Goal: Information Seeking & Learning: Learn about a topic

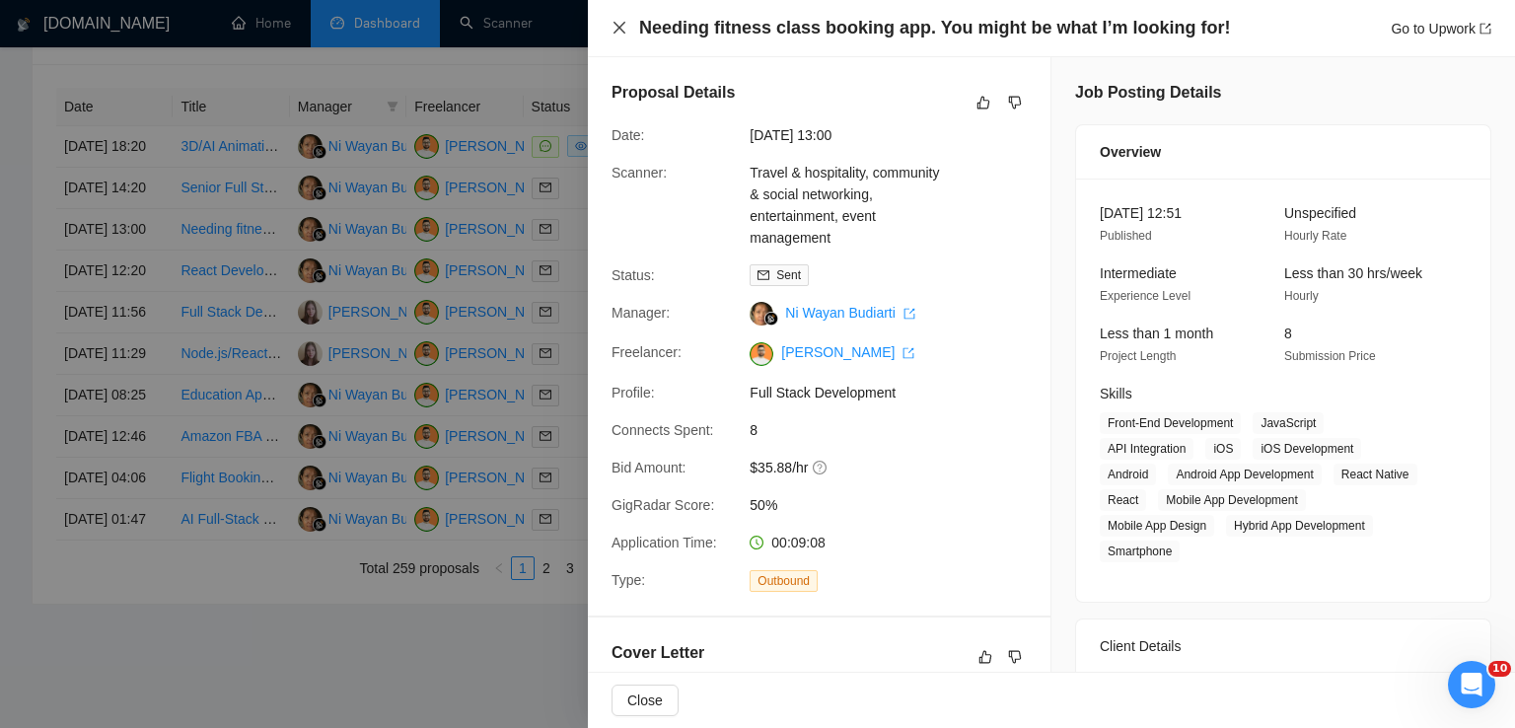
scroll to position [635, 0]
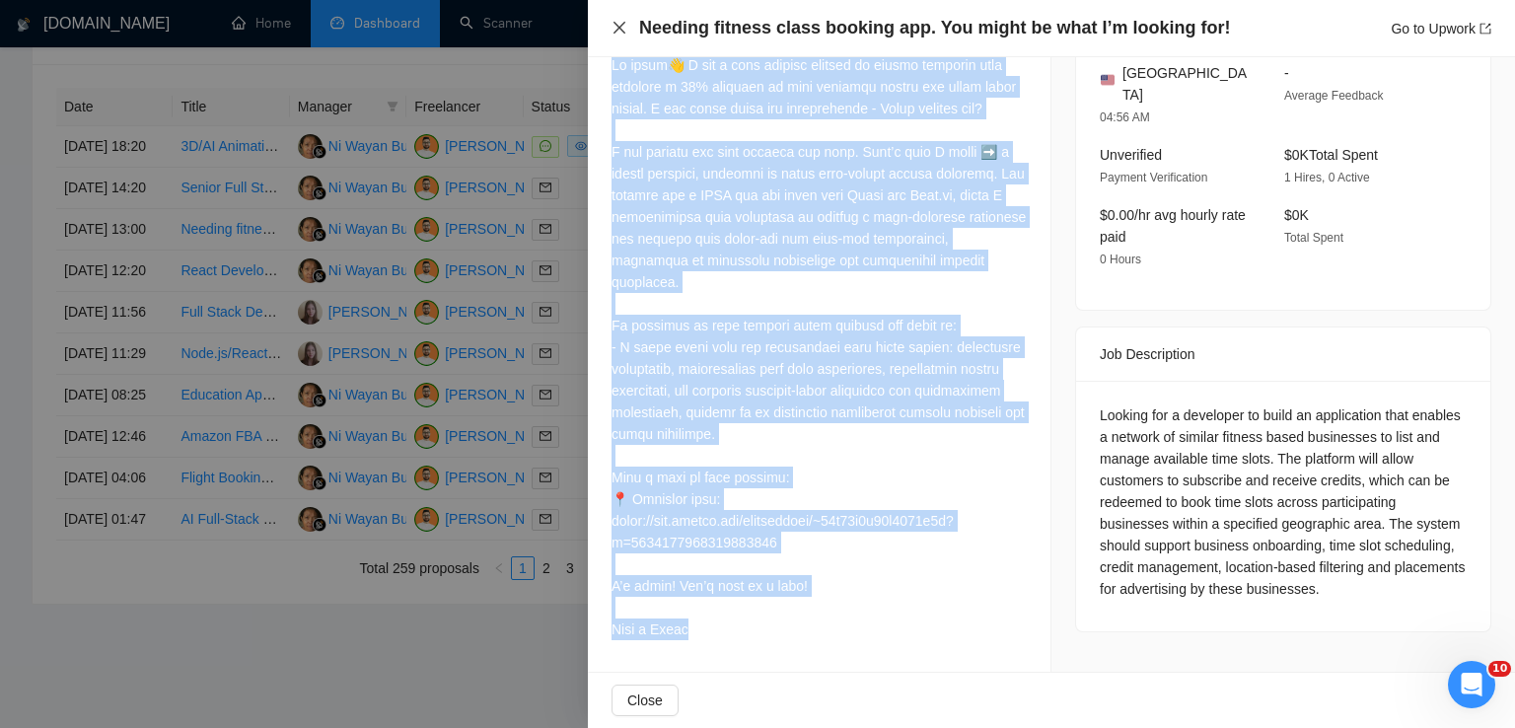
click at [613, 28] on icon "close" at bounding box center [620, 28] width 16 height 16
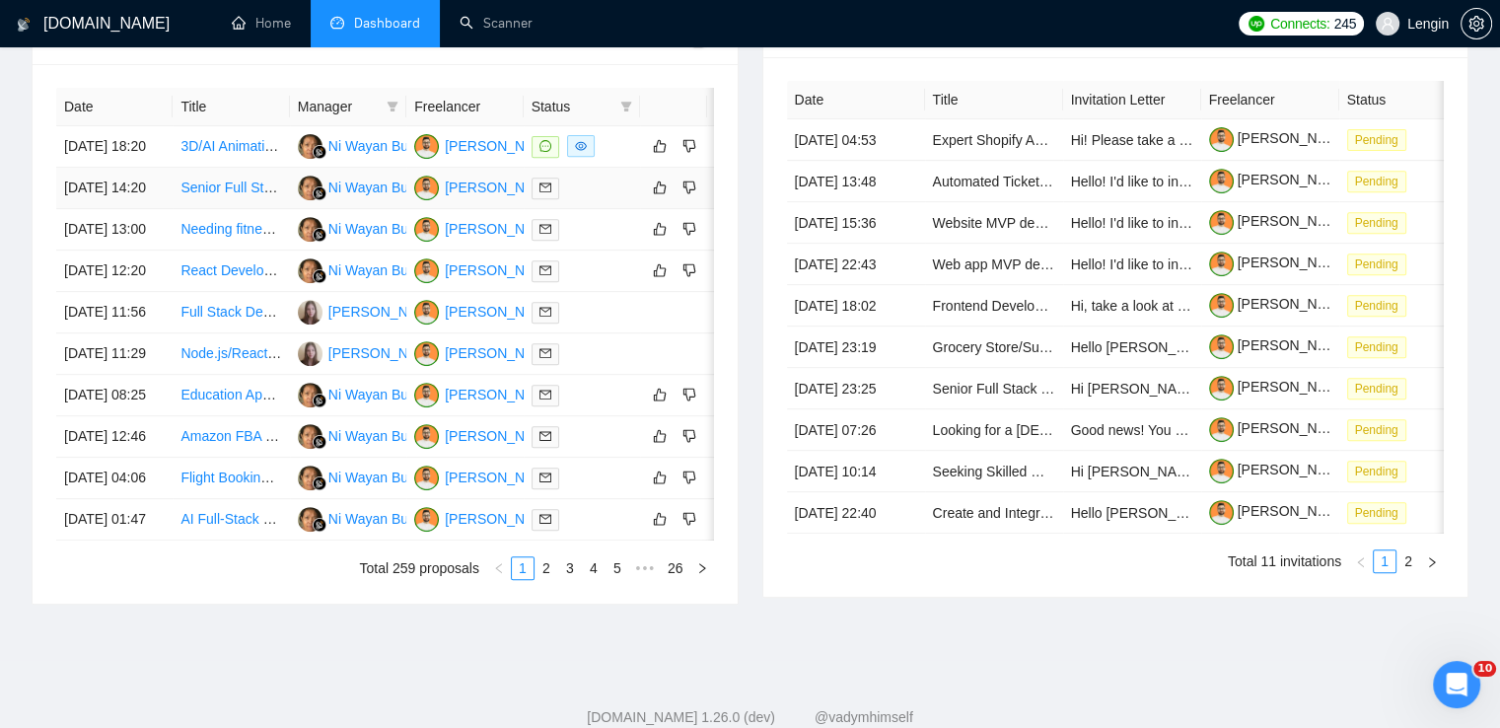
click at [254, 209] on td "Senior Full Stack Developer with Next.js & AI Implementation Skills" at bounding box center [231, 188] width 116 height 41
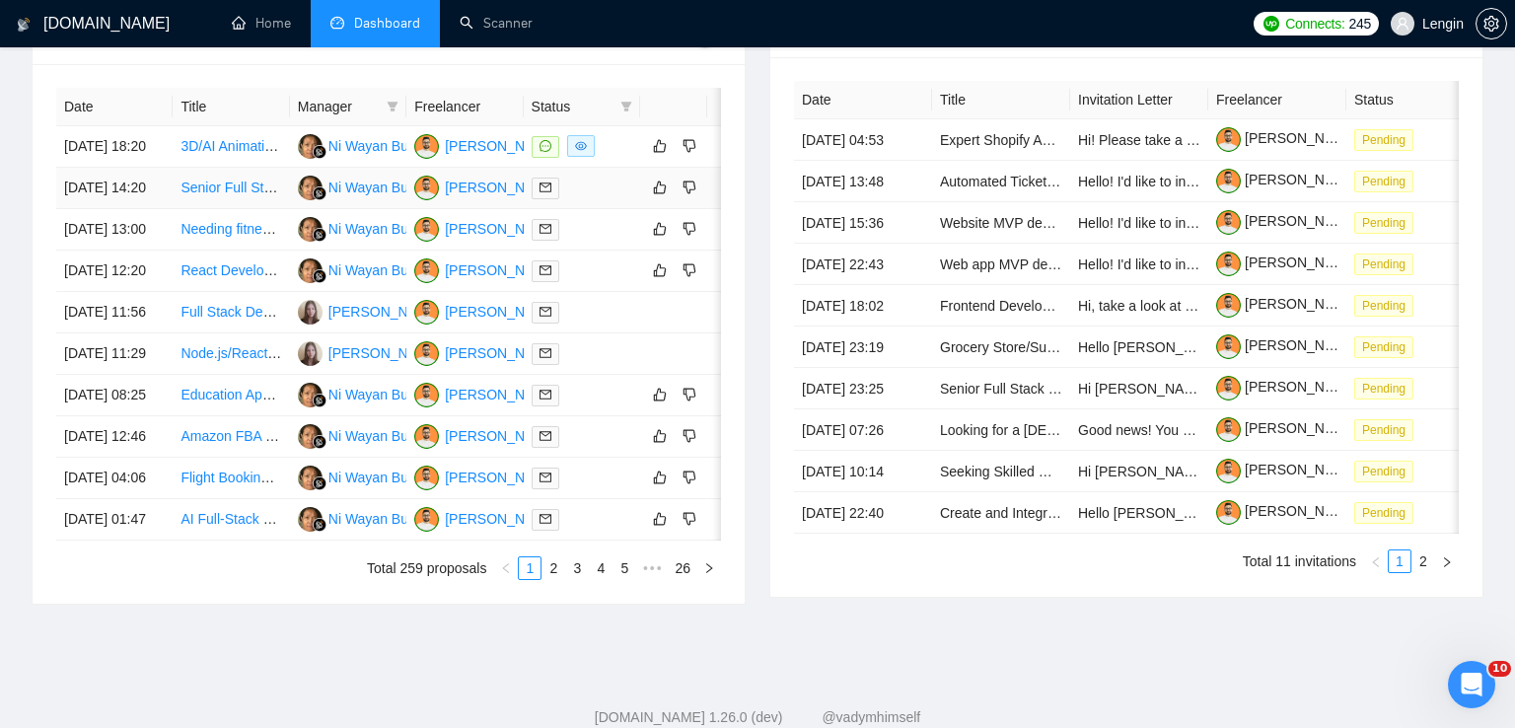
scroll to position [495, 0]
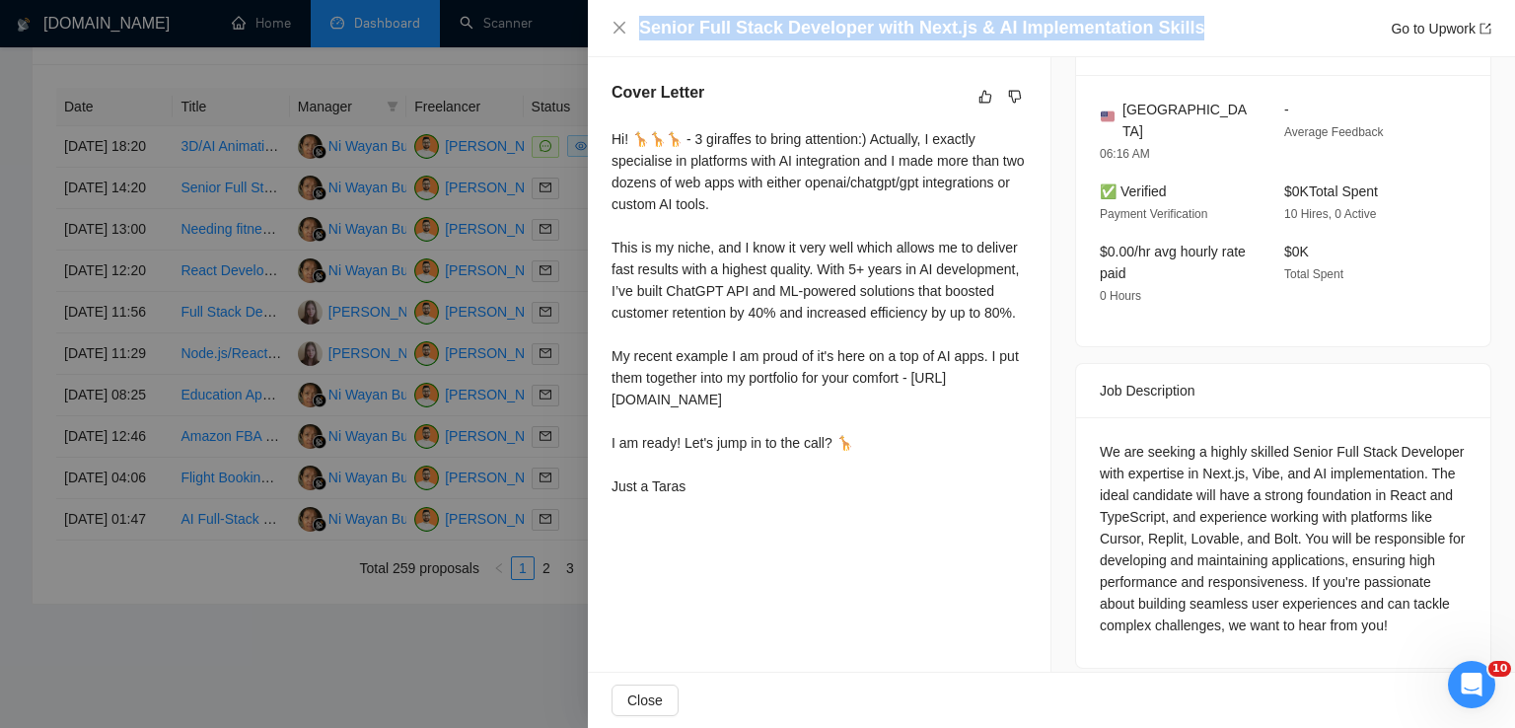
drag, startPoint x: 1186, startPoint y: 32, endPoint x: 634, endPoint y: 44, distance: 551.6
click at [634, 44] on div "Senior Full Stack Developer with Next.js & AI Implementation Skills Go to Upwork" at bounding box center [1051, 28] width 927 height 57
copy h4 "Senior Full Stack Developer with Next.js & AI Implementation Skills"
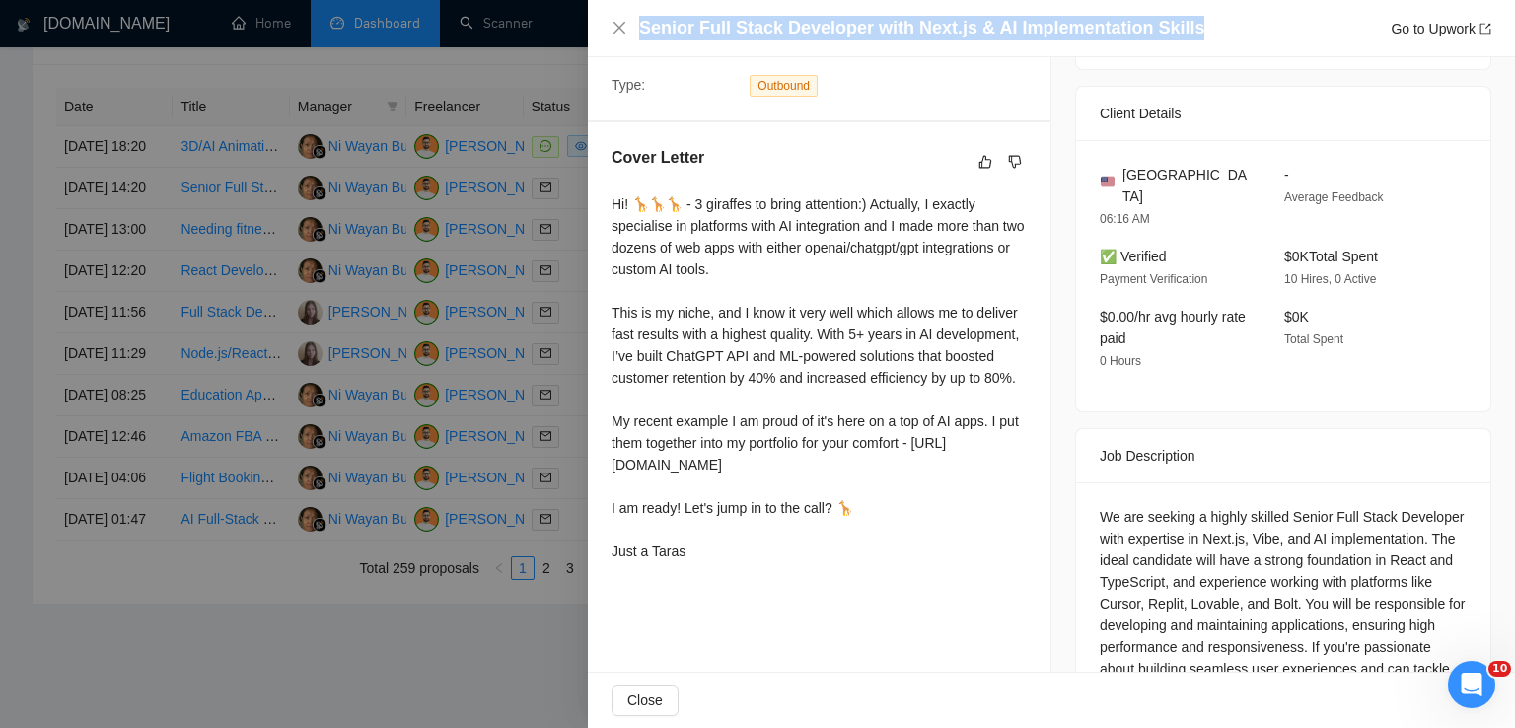
drag, startPoint x: 686, startPoint y: 596, endPoint x: 600, endPoint y: 206, distance: 399.0
click at [600, 206] on div "Cover Letter Hi! 🦒🦒🦒 - 3 giraffes to bring attention:) Actually, I exactly spec…" at bounding box center [819, 358] width 463 height 472
copy div "Hi! 🦒🦒🦒 - 3 giraffes to bring attention:) Actually, I exactly specialise in pla…"
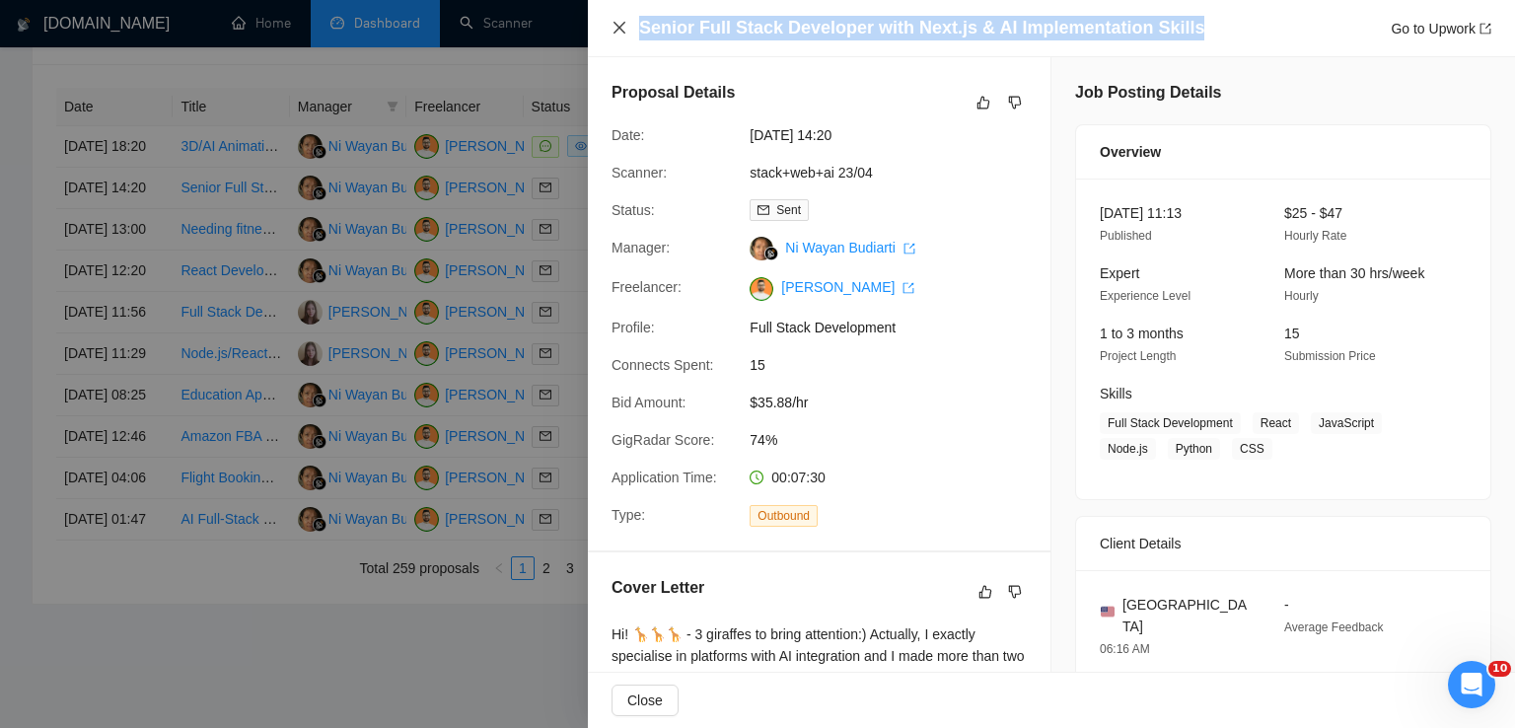
click at [626, 31] on icon "close" at bounding box center [620, 28] width 16 height 16
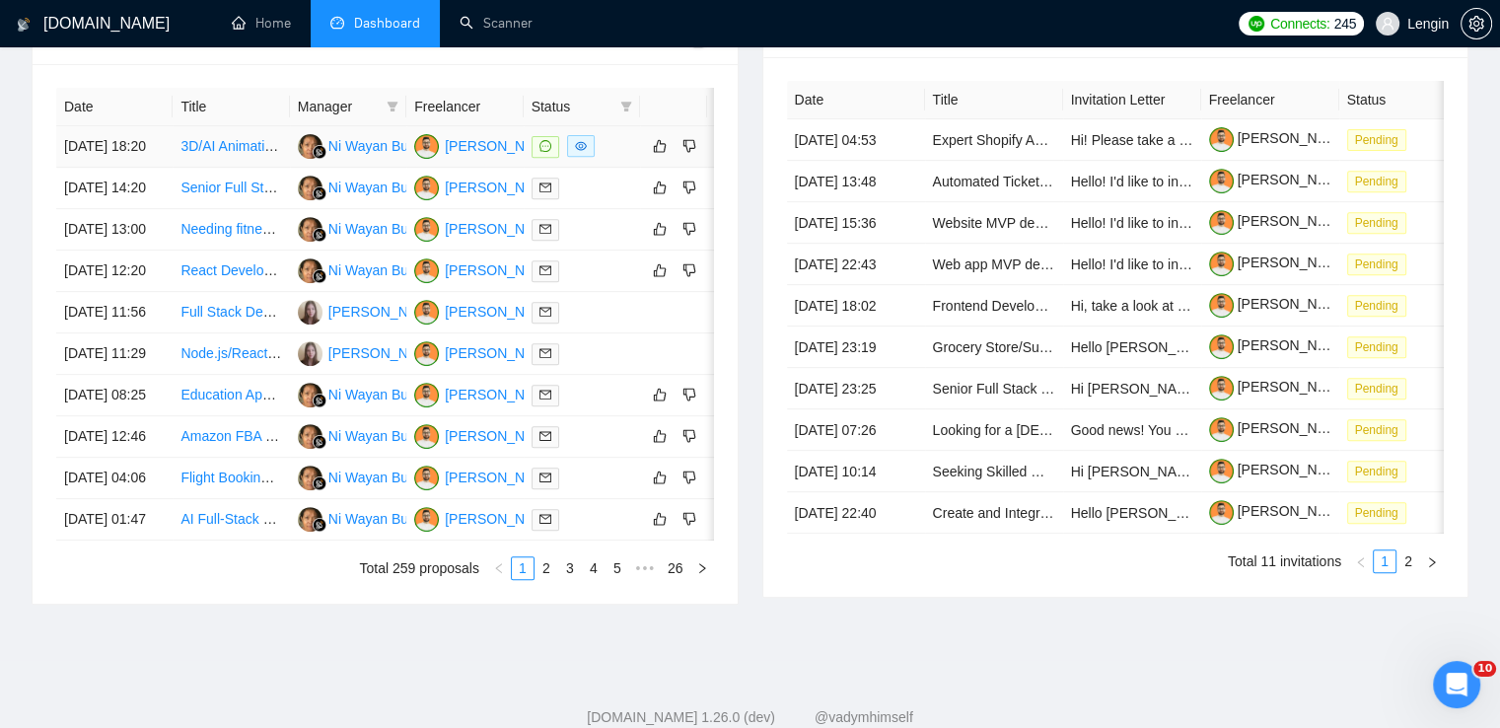
click at [249, 168] on td "3D/AI Animation Expert Needed for Reactor Startup Video" at bounding box center [231, 146] width 116 height 41
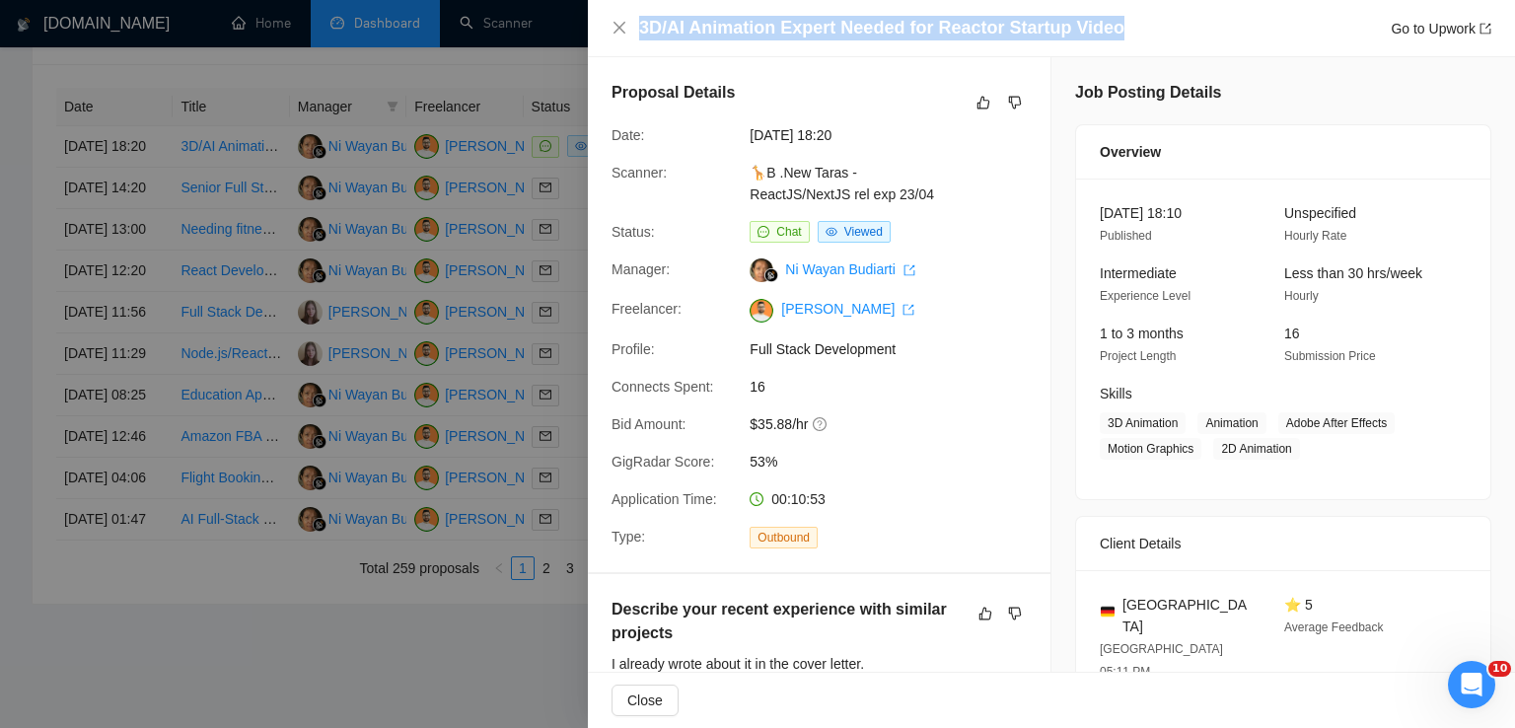
drag, startPoint x: 1112, startPoint y: 29, endPoint x: 633, endPoint y: 33, distance: 478.5
click at [633, 33] on div "3D/AI Animation Expert Needed for Reactor Startup Video Go to Upwork" at bounding box center [1052, 28] width 880 height 25
copy h4 "3D/AI Animation Expert Needed for Reactor Startup Video"
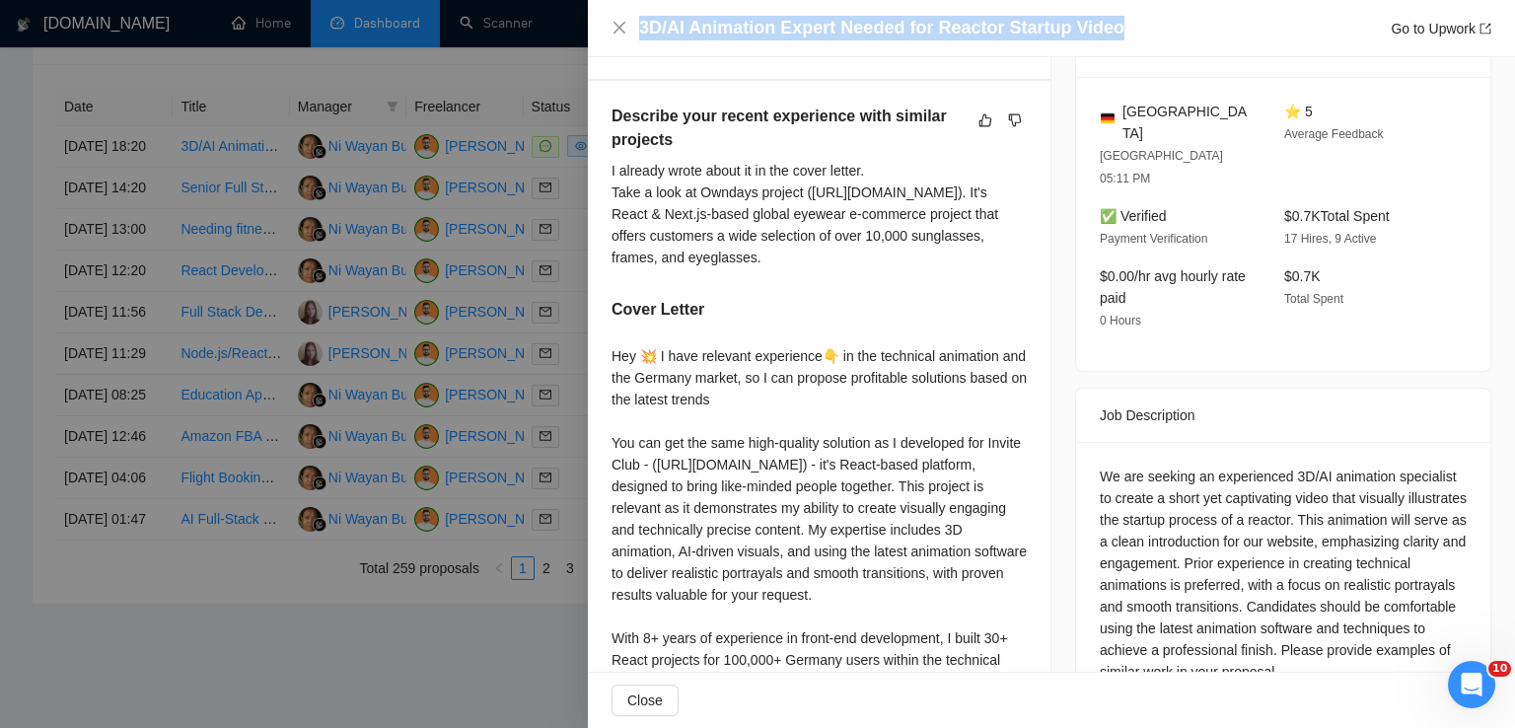
scroll to position [698, 0]
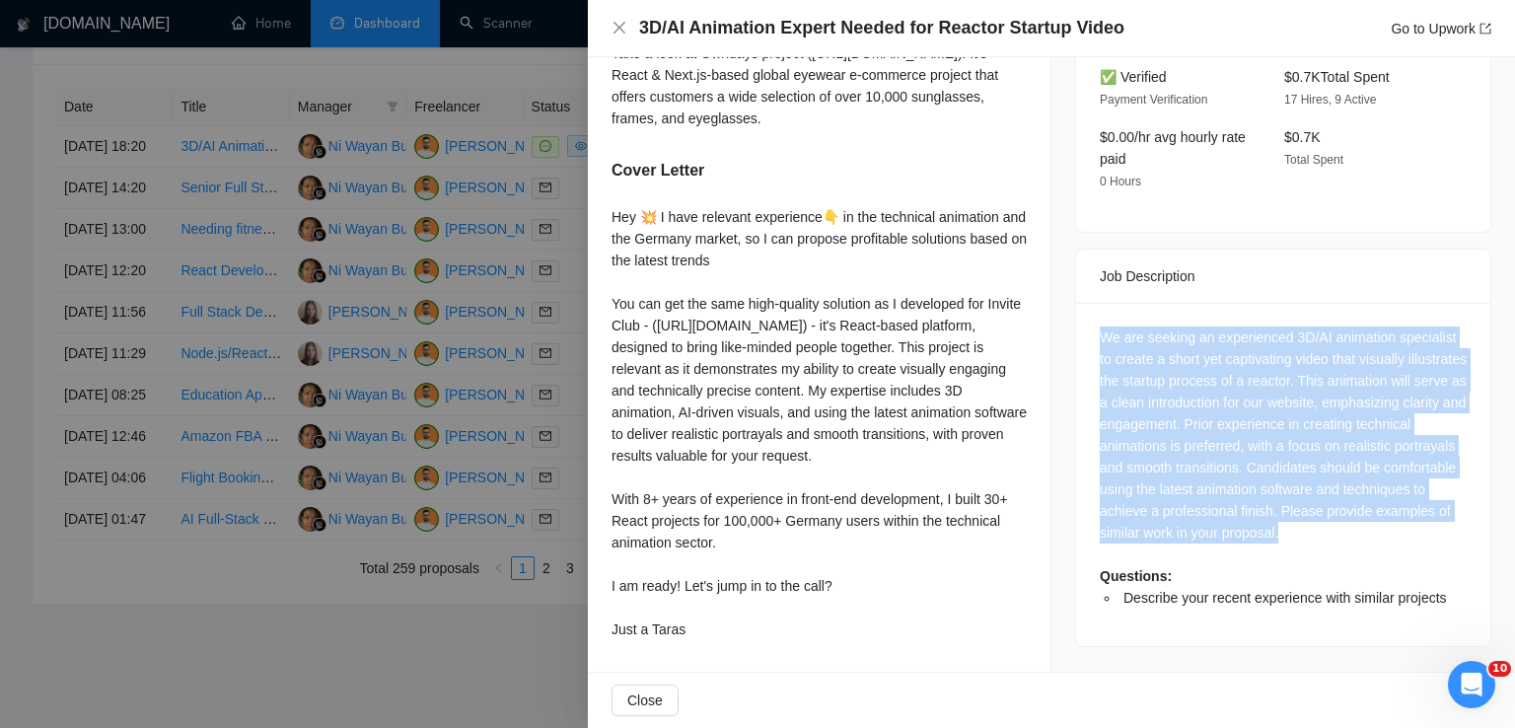
drag, startPoint x: 1401, startPoint y: 420, endPoint x: 1077, endPoint y: 236, distance: 372.5
click at [1077, 303] on div "We are seeking an experienced 3D/AI animation specialist to create a short yet …" at bounding box center [1283, 474] width 414 height 343
copy div "We are seeking an experienced 3D/AI animation specialist to create a short yet …"
drag, startPoint x: 610, startPoint y: 178, endPoint x: 707, endPoint y: 644, distance: 476.7
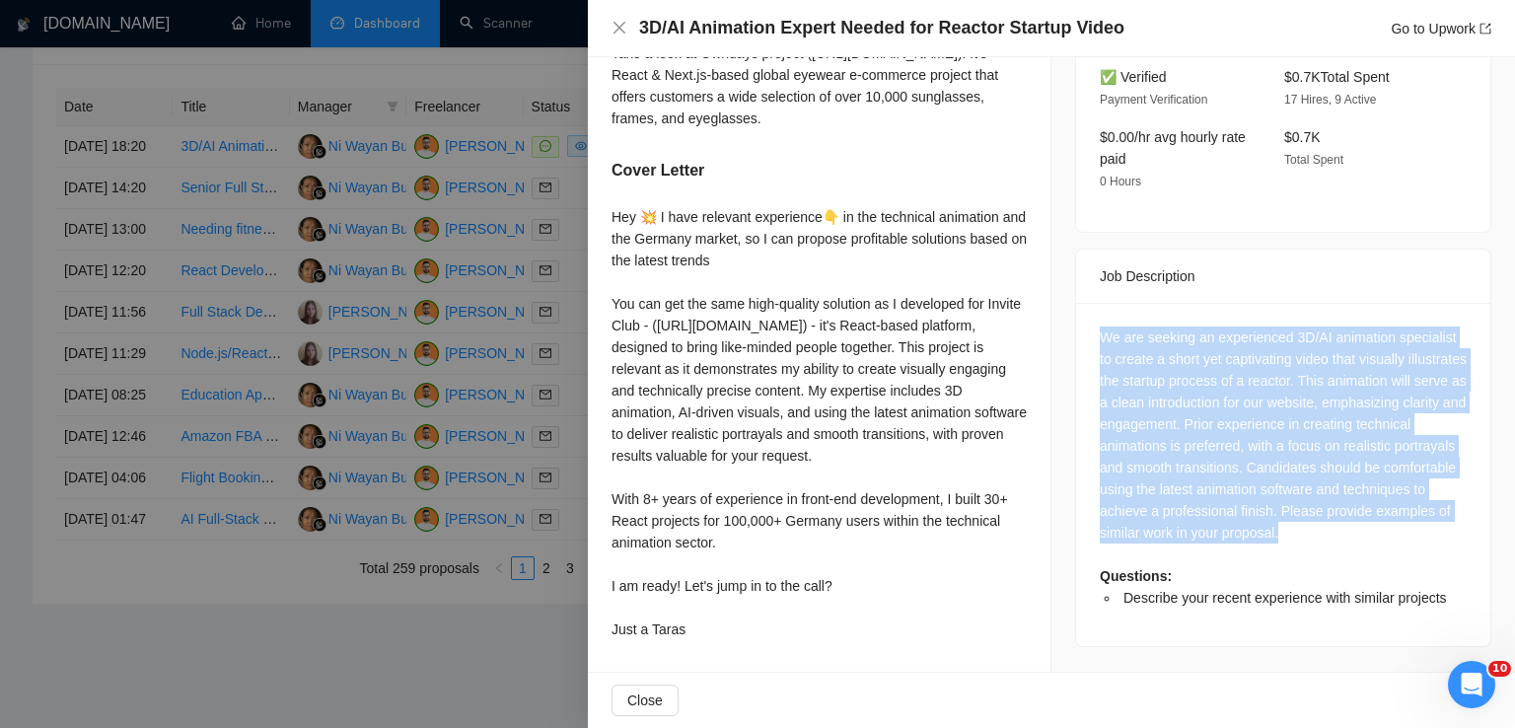
click at [707, 644] on div "Describe your recent experience with similar projects I already wrote about it …" at bounding box center [819, 307] width 463 height 730
copy div "Hey 💥 I have relevant experience👇 in the technical animation and the Germany ma…"
drag, startPoint x: 1400, startPoint y: 435, endPoint x: 1088, endPoint y: 233, distance: 371.6
click at [1088, 303] on div "We are seeking an experienced 3D/AI animation specialist to create a short yet …" at bounding box center [1283, 474] width 414 height 343
copy div "We are seeking an experienced 3D/AI animation specialist to create a short yet …"
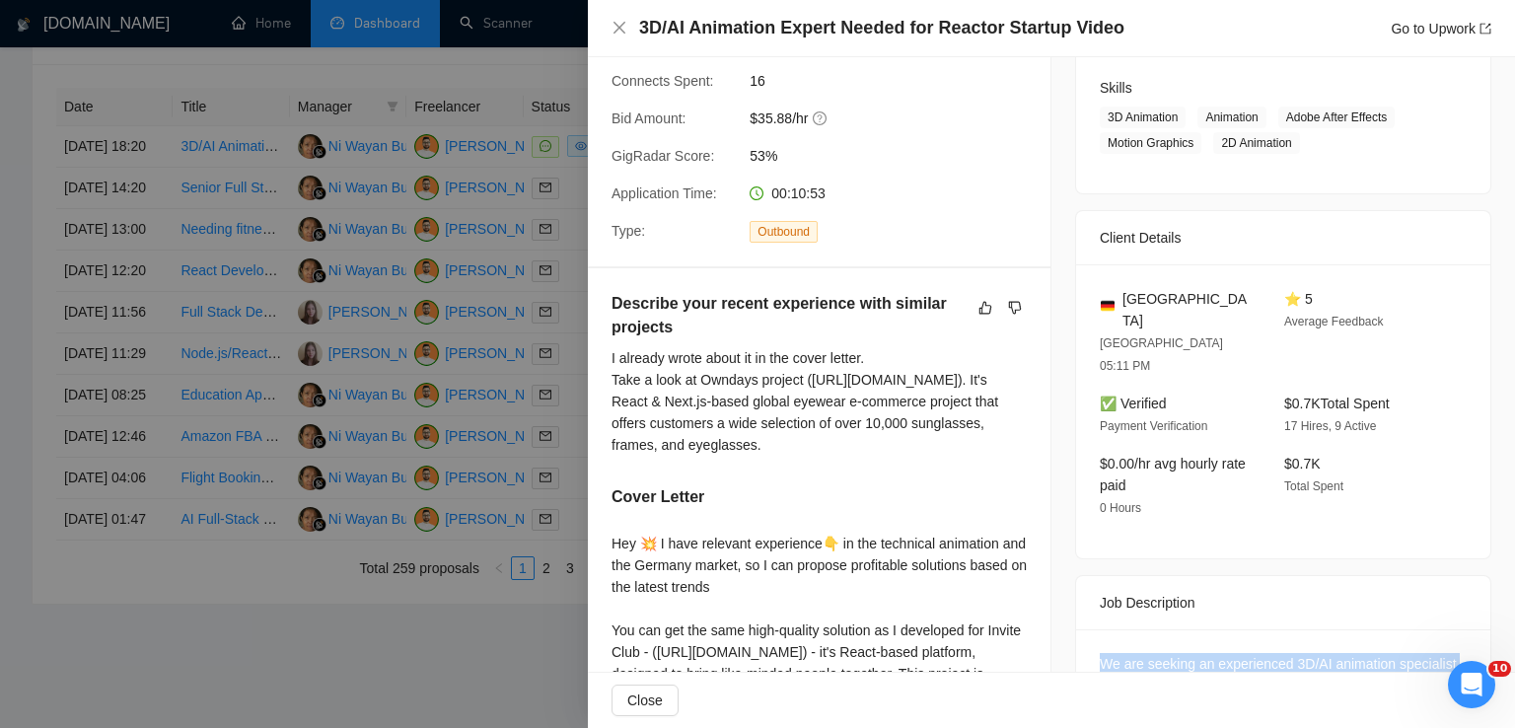
scroll to position [69, 0]
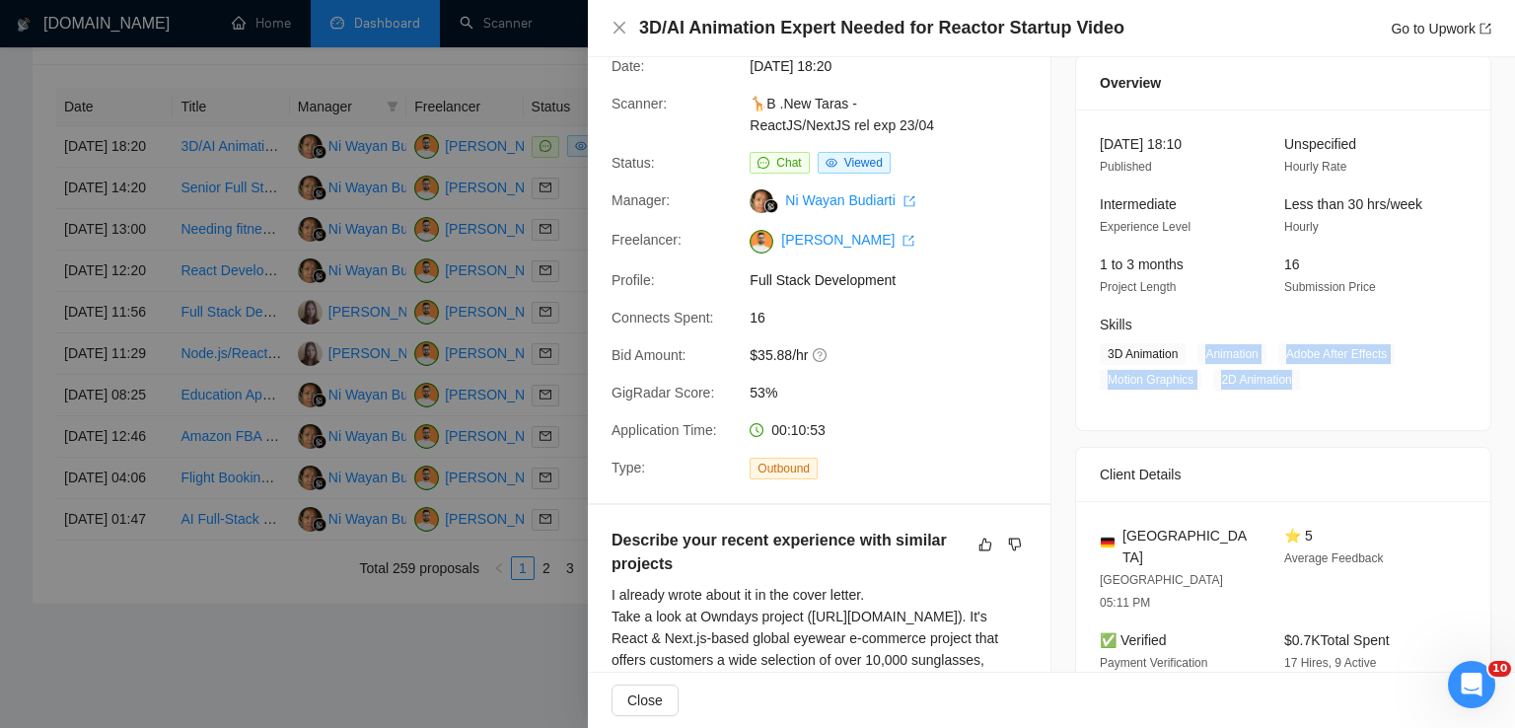
drag, startPoint x: 1190, startPoint y: 352, endPoint x: 1290, endPoint y: 385, distance: 105.8
click at [1290, 385] on span "3D Animation Animation Adobe After Effects Motion Graphics 2D Animation" at bounding box center [1268, 366] width 337 height 47
copy span "Animation Adobe After Effects Motion Graphics 2D Animation"
drag, startPoint x: 1173, startPoint y: 352, endPoint x: 1096, endPoint y: 352, distance: 76.9
click at [1100, 352] on span "3D Animation" at bounding box center [1143, 354] width 86 height 22
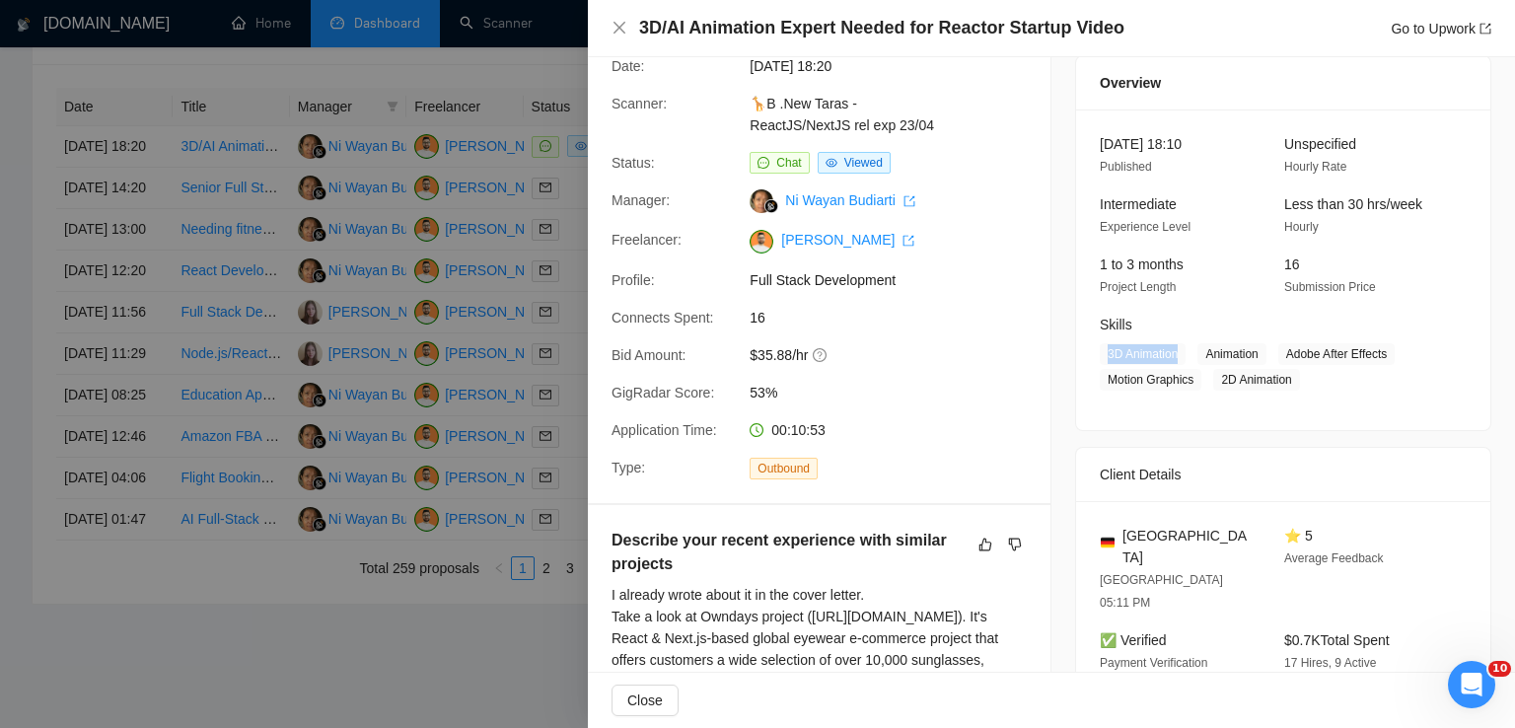
copy span "3D Animation"
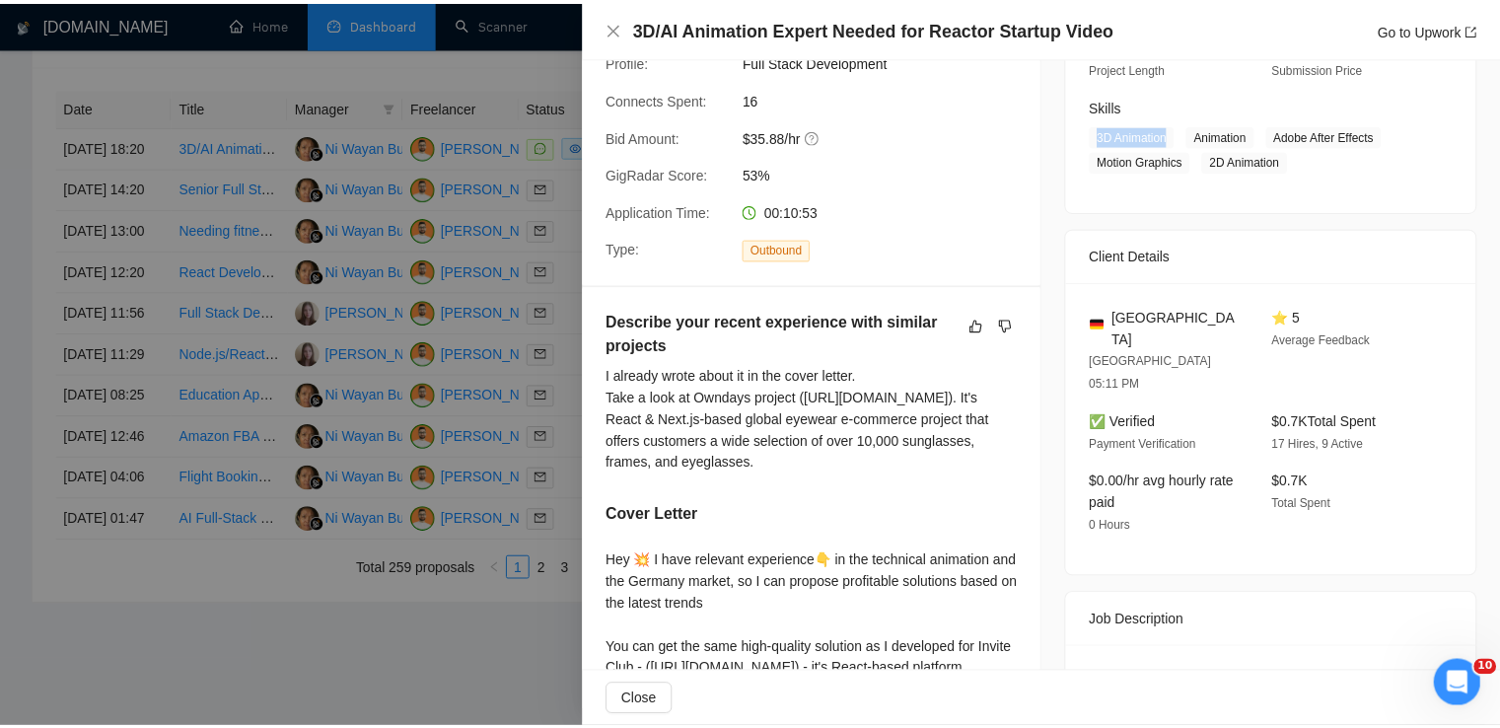
scroll to position [290, 0]
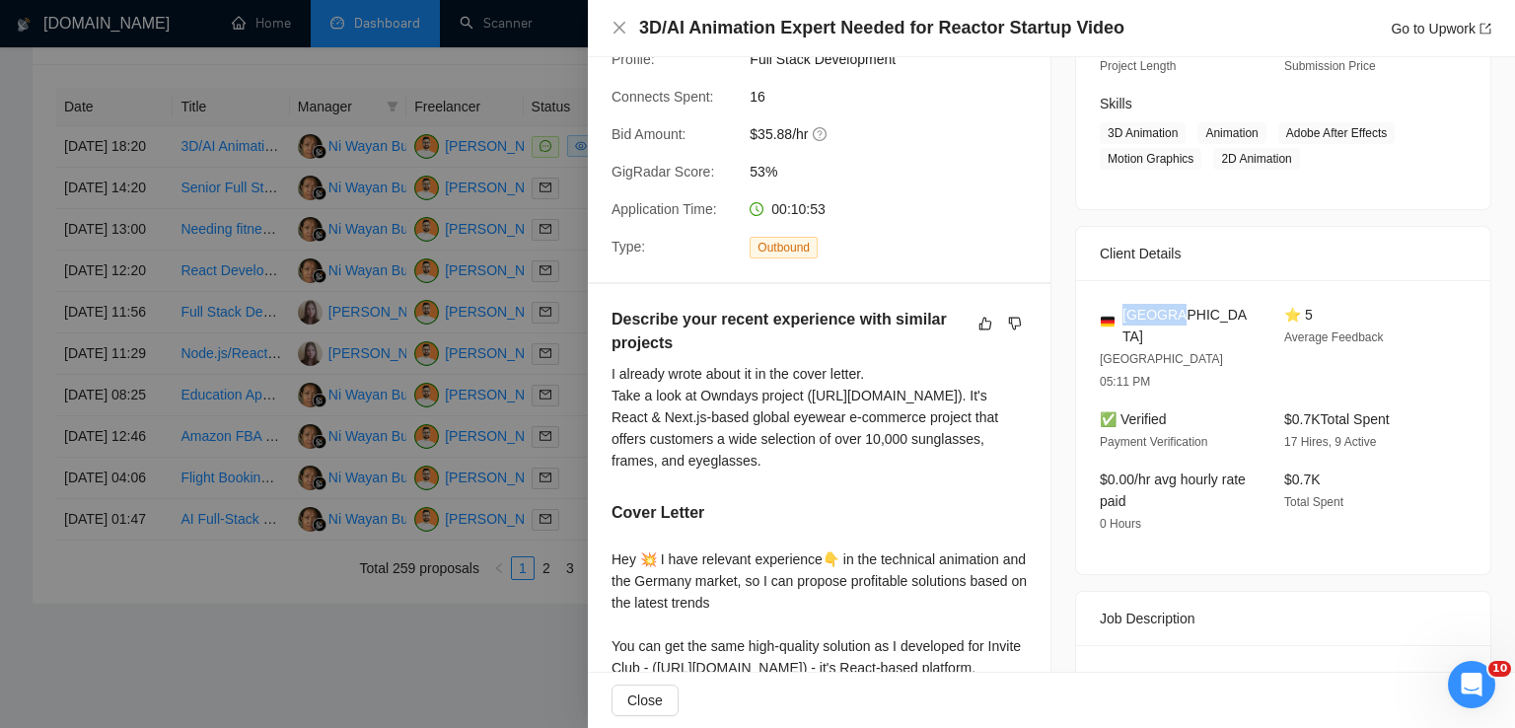
drag, startPoint x: 1197, startPoint y: 310, endPoint x: 1118, endPoint y: 313, distance: 79.0
click at [1118, 313] on div "[GEOGRAPHIC_DATA]" at bounding box center [1176, 325] width 153 height 43
copy span "[GEOGRAPHIC_DATA]"
click at [626, 27] on icon "close" at bounding box center [620, 28] width 16 height 16
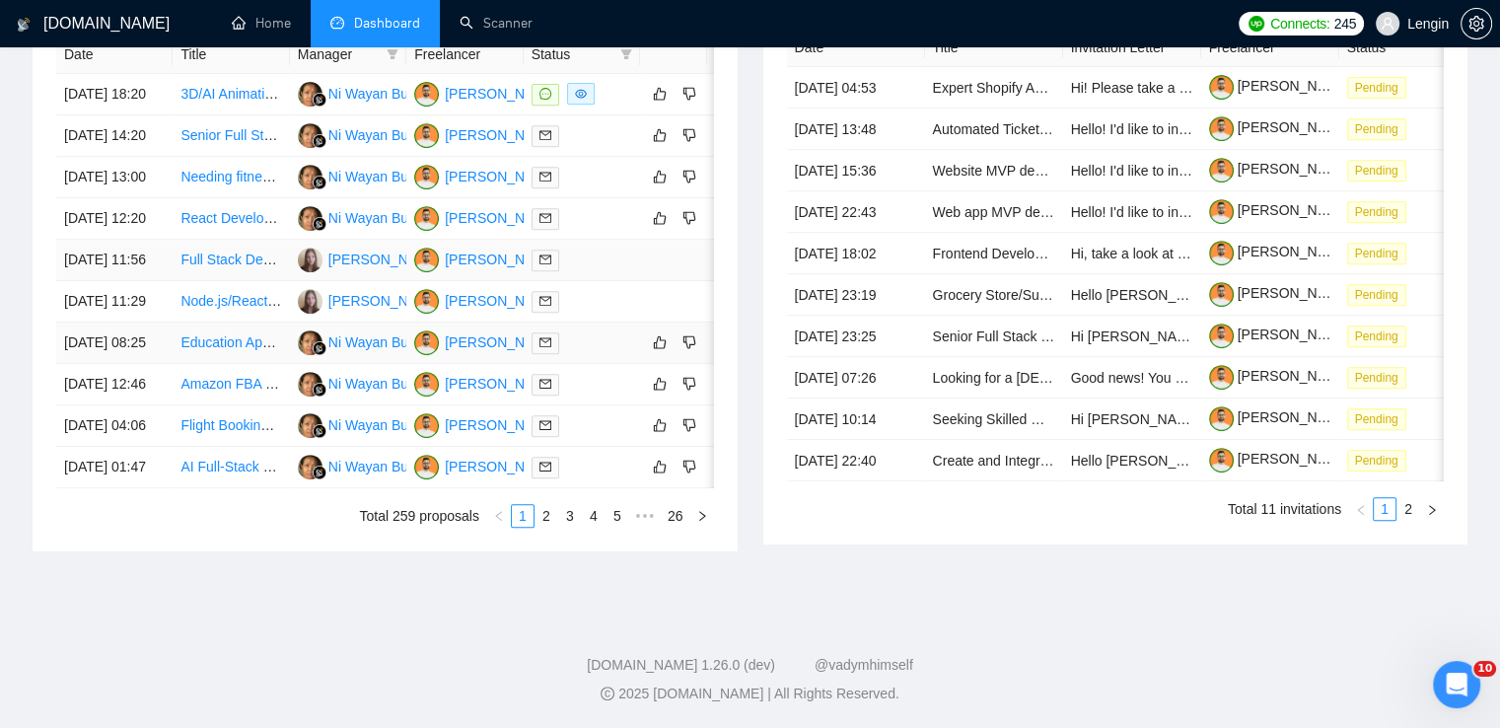
scroll to position [923, 0]
click at [572, 527] on link "3" at bounding box center [570, 516] width 22 height 22
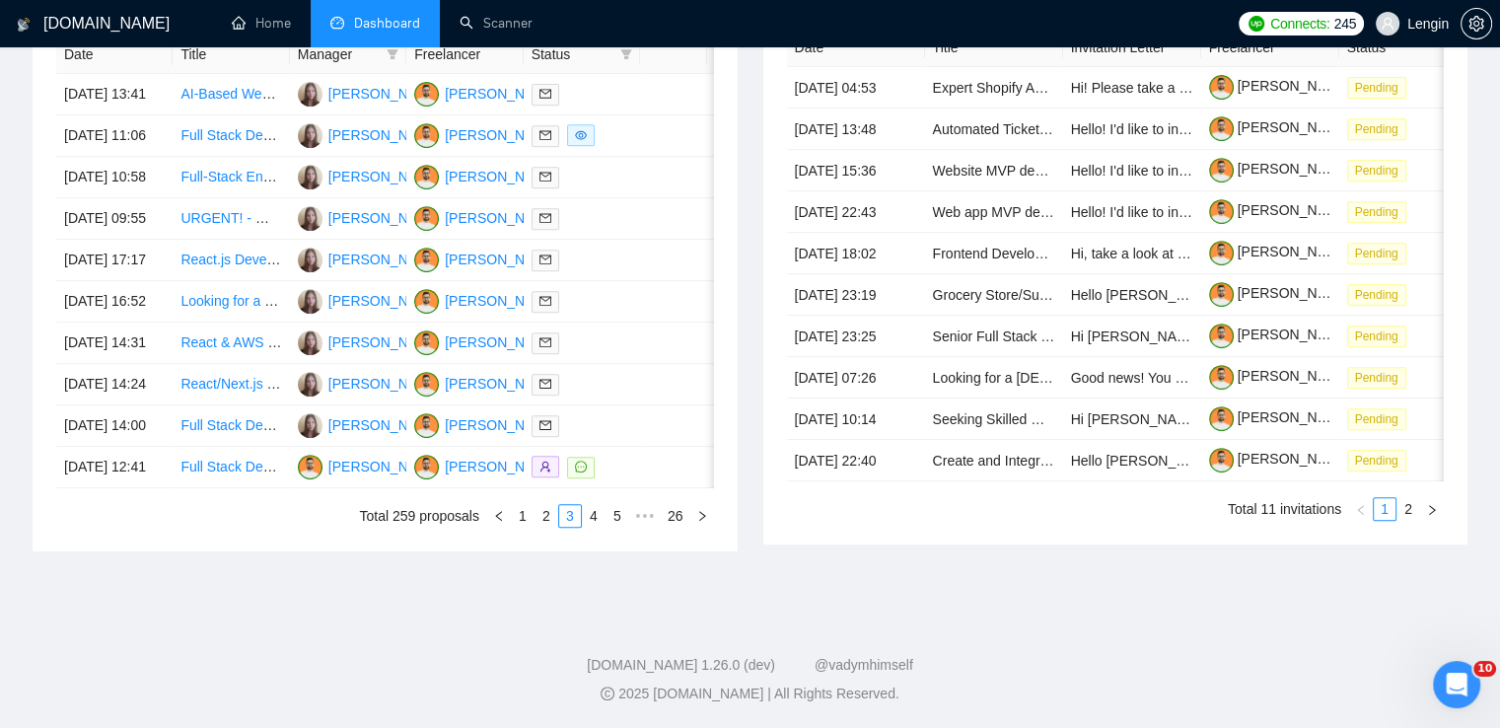
click at [592, 528] on div "Date Title Manager Freelancer Status [DATE] 13:41 AI-Based Website Development …" at bounding box center [385, 282] width 658 height 492
click at [598, 527] on link "4" at bounding box center [594, 516] width 22 height 22
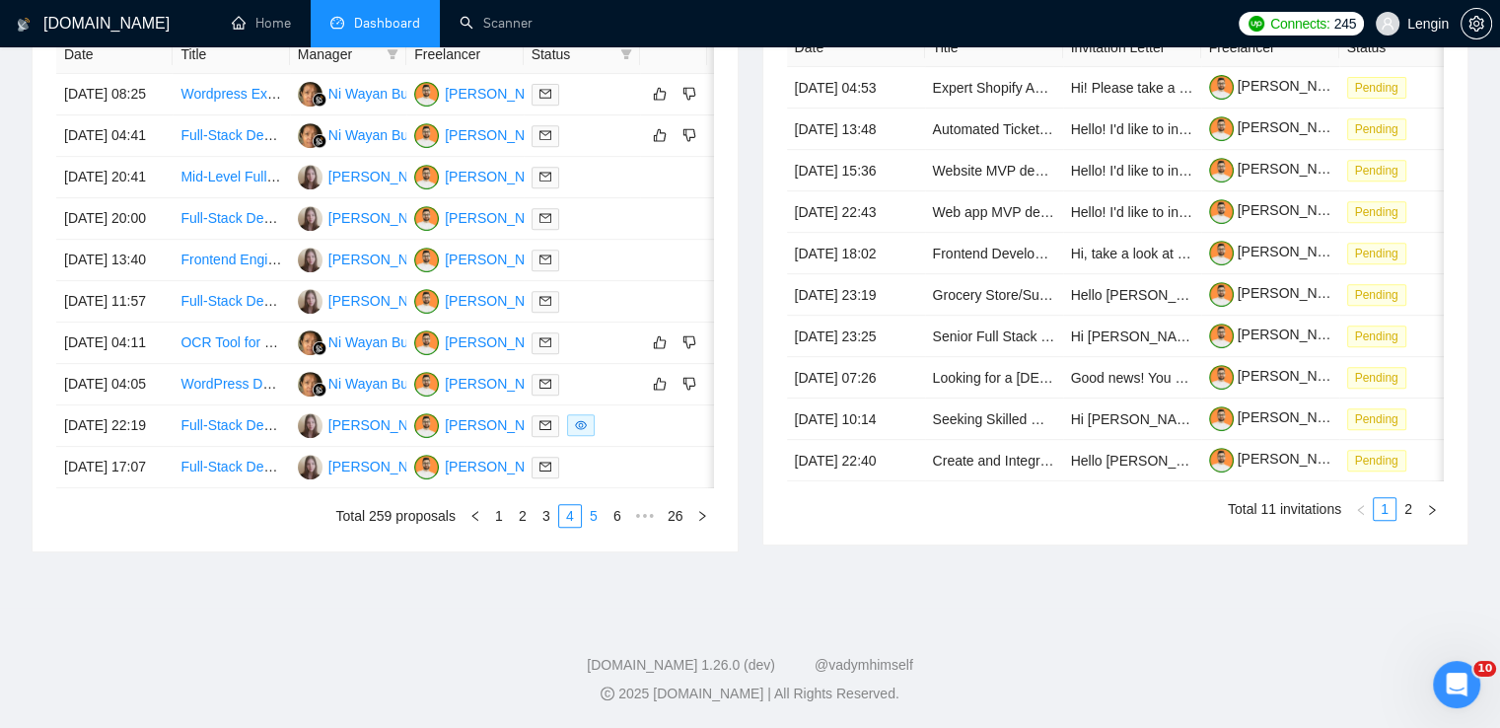
click at [586, 527] on link "5" at bounding box center [594, 516] width 22 height 22
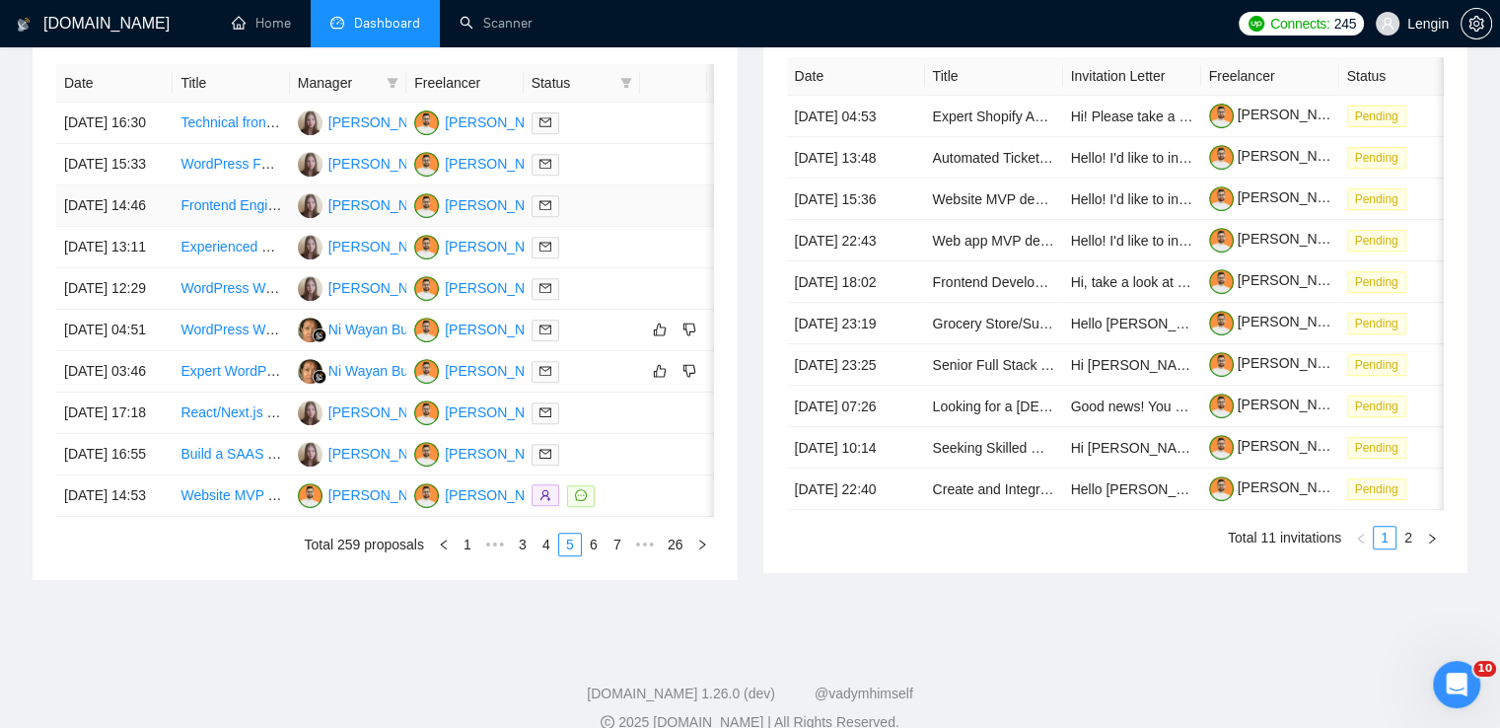
scroll to position [910, 0]
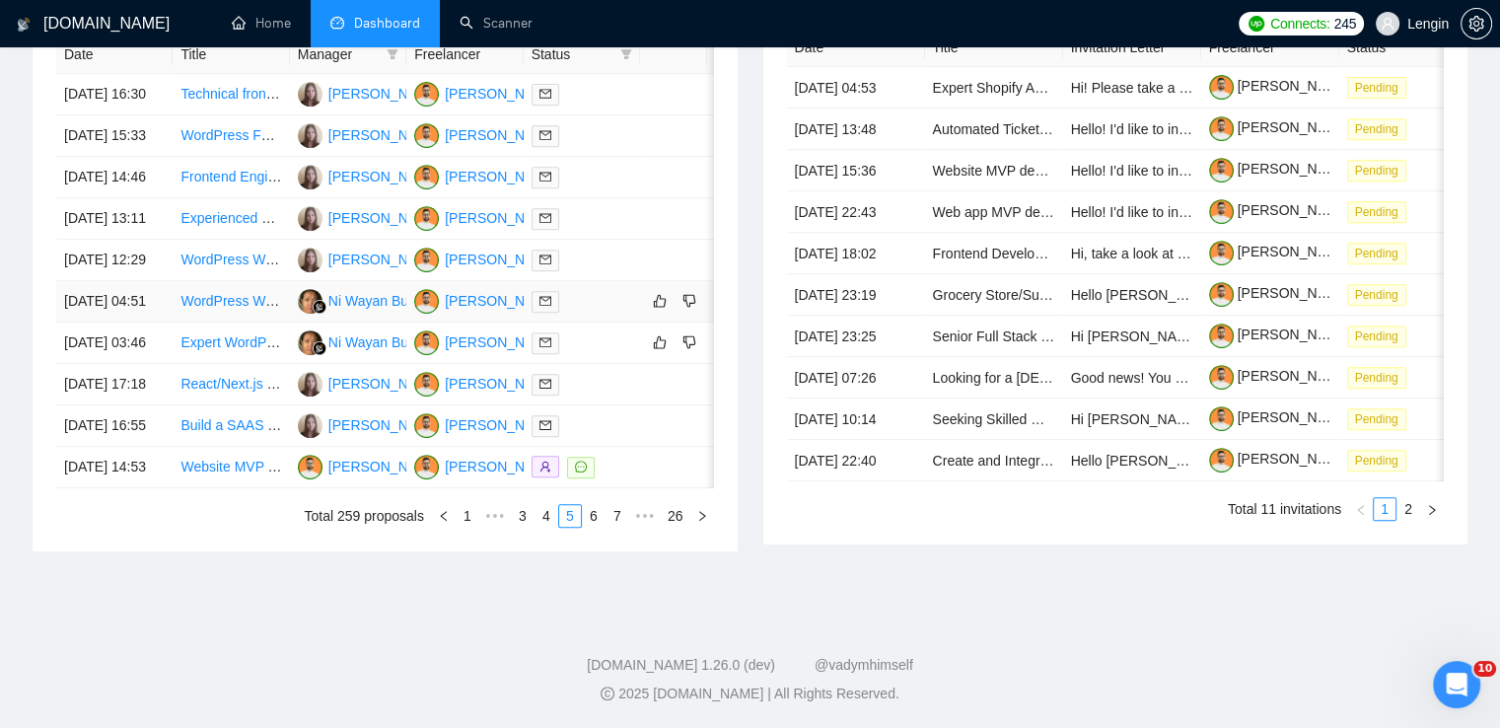
click at [272, 323] on td "WordPress Website Development with Elementor or Divi" at bounding box center [231, 301] width 116 height 41
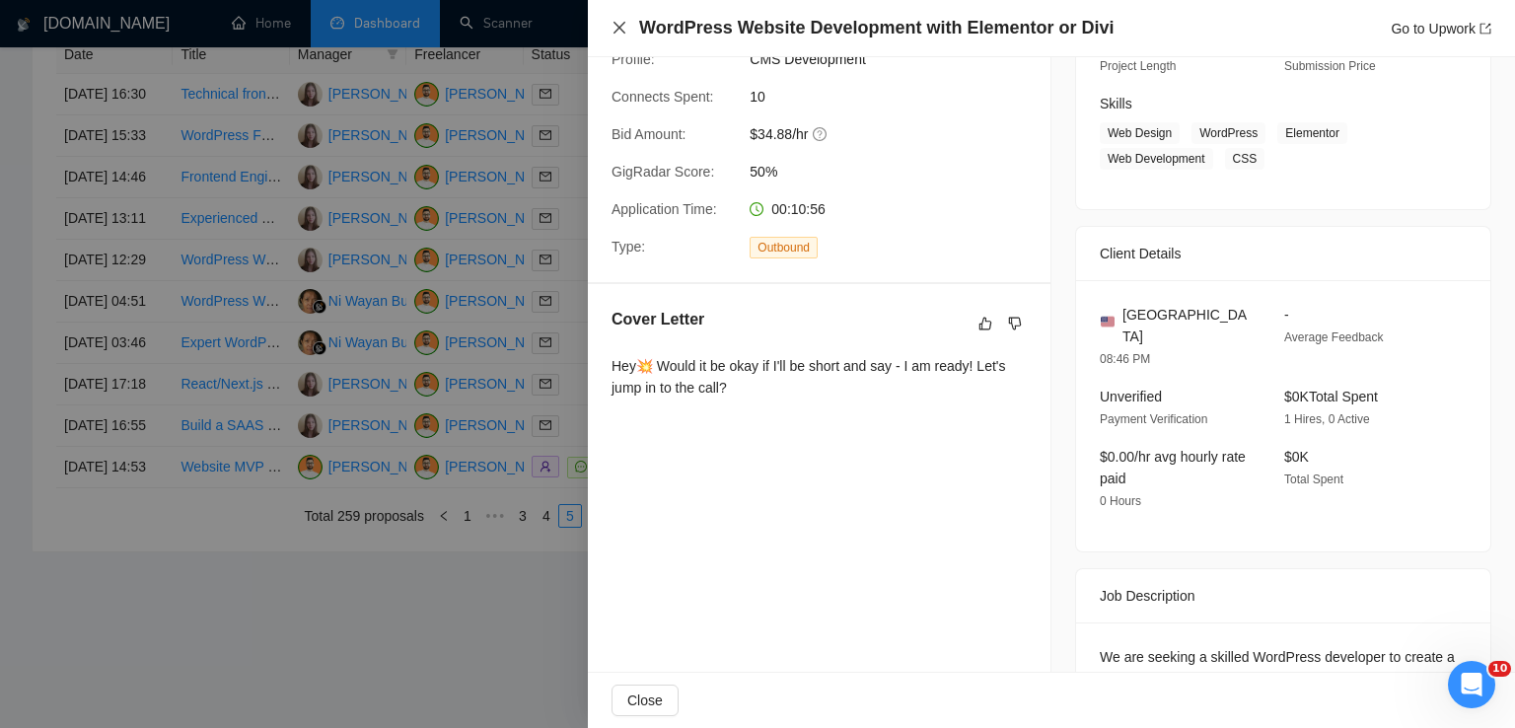
click at [620, 24] on icon "close" at bounding box center [620, 28] width 16 height 16
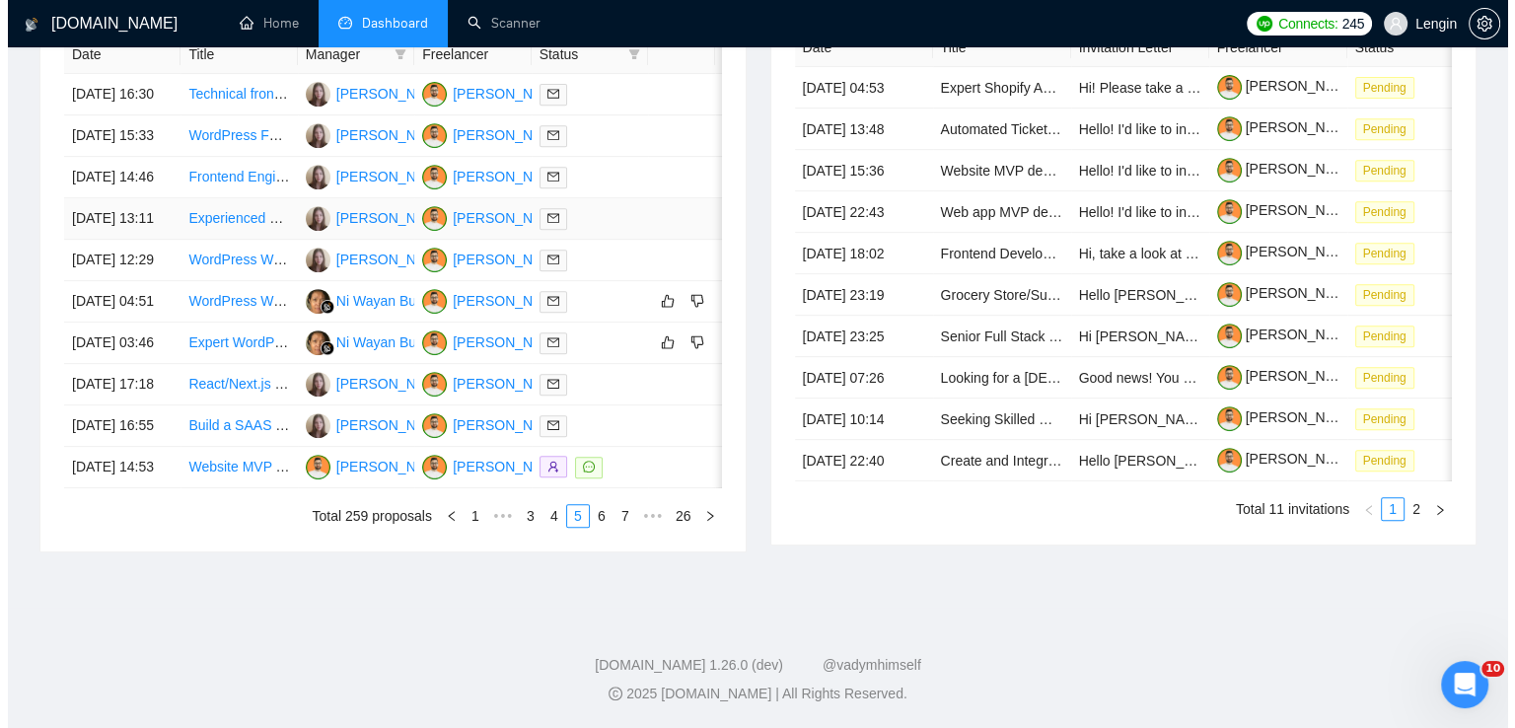
scroll to position [917, 0]
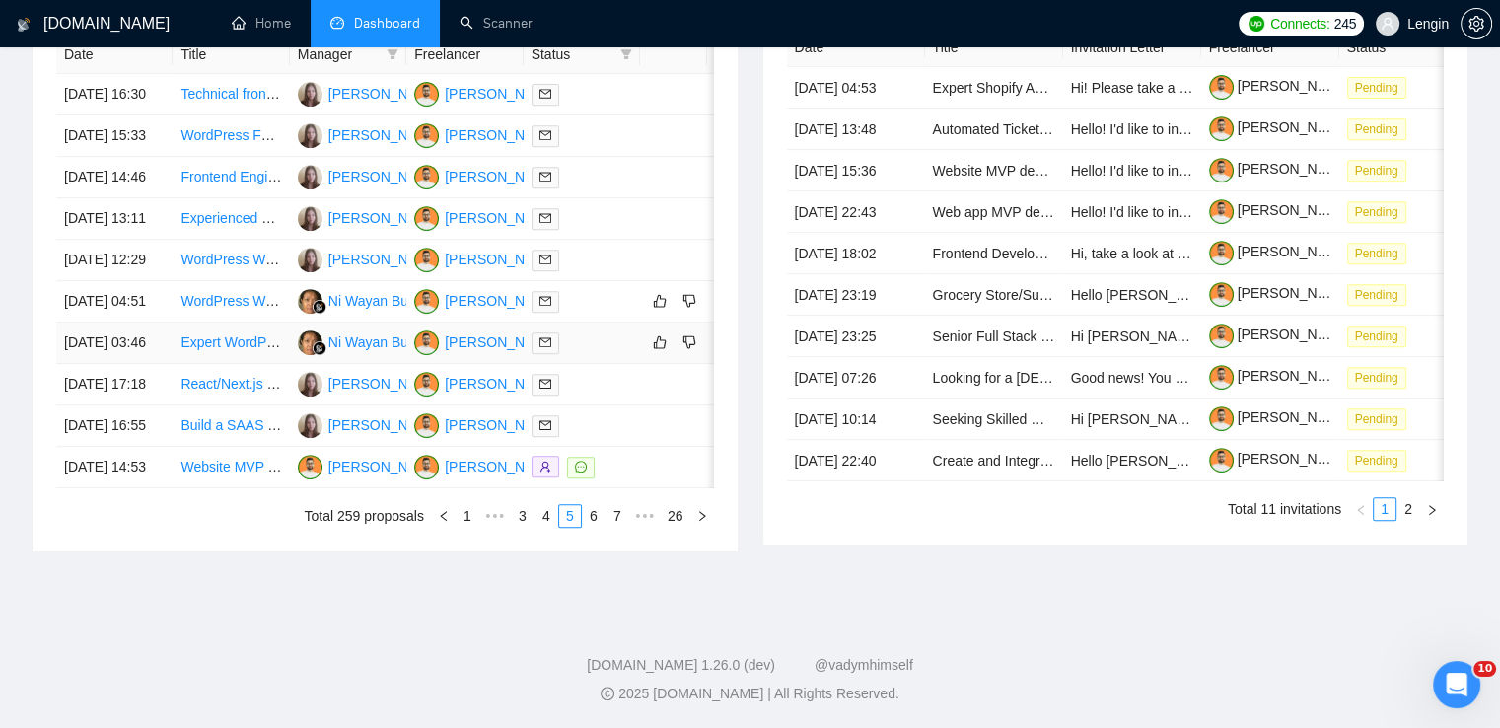
click at [220, 364] on td "Expert WordPress Web Developer Needed" at bounding box center [231, 343] width 116 height 41
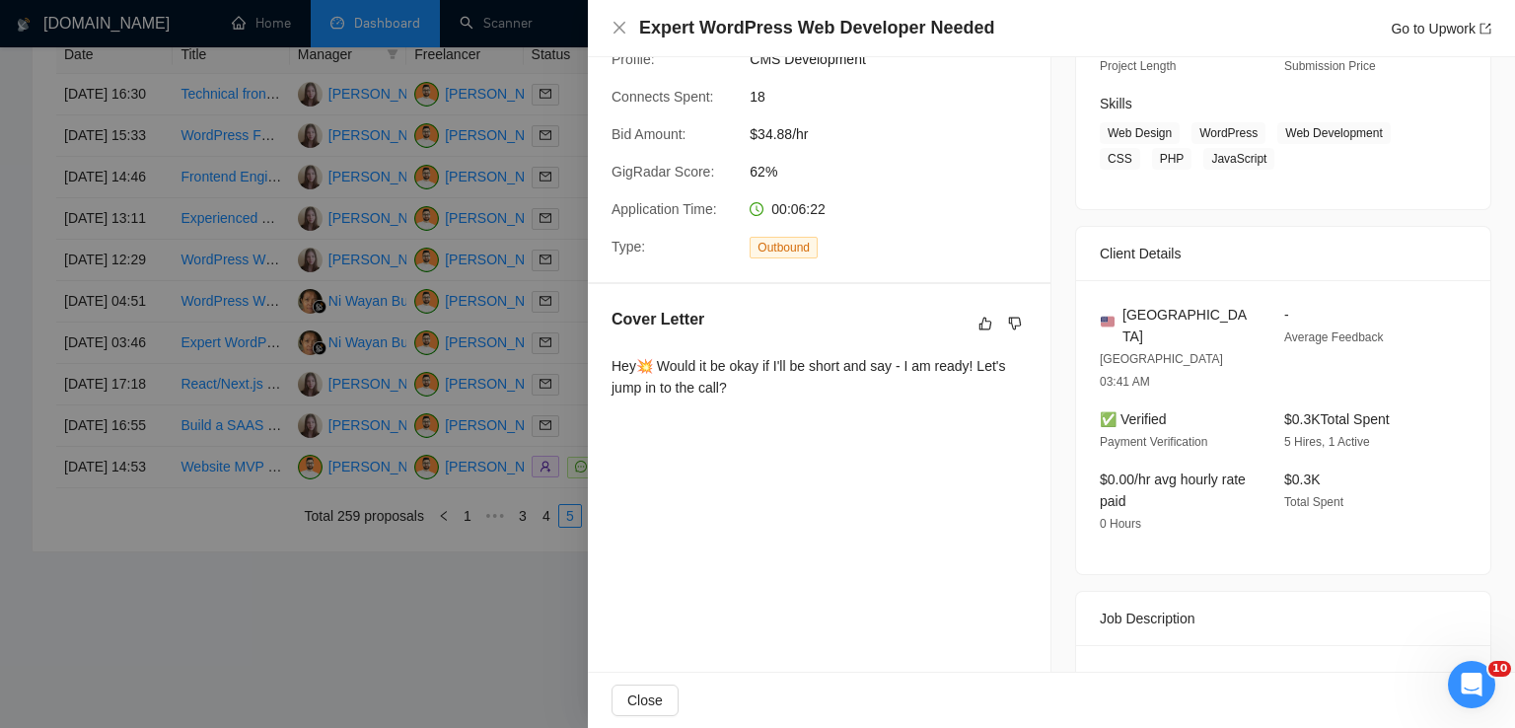
scroll to position [0, 0]
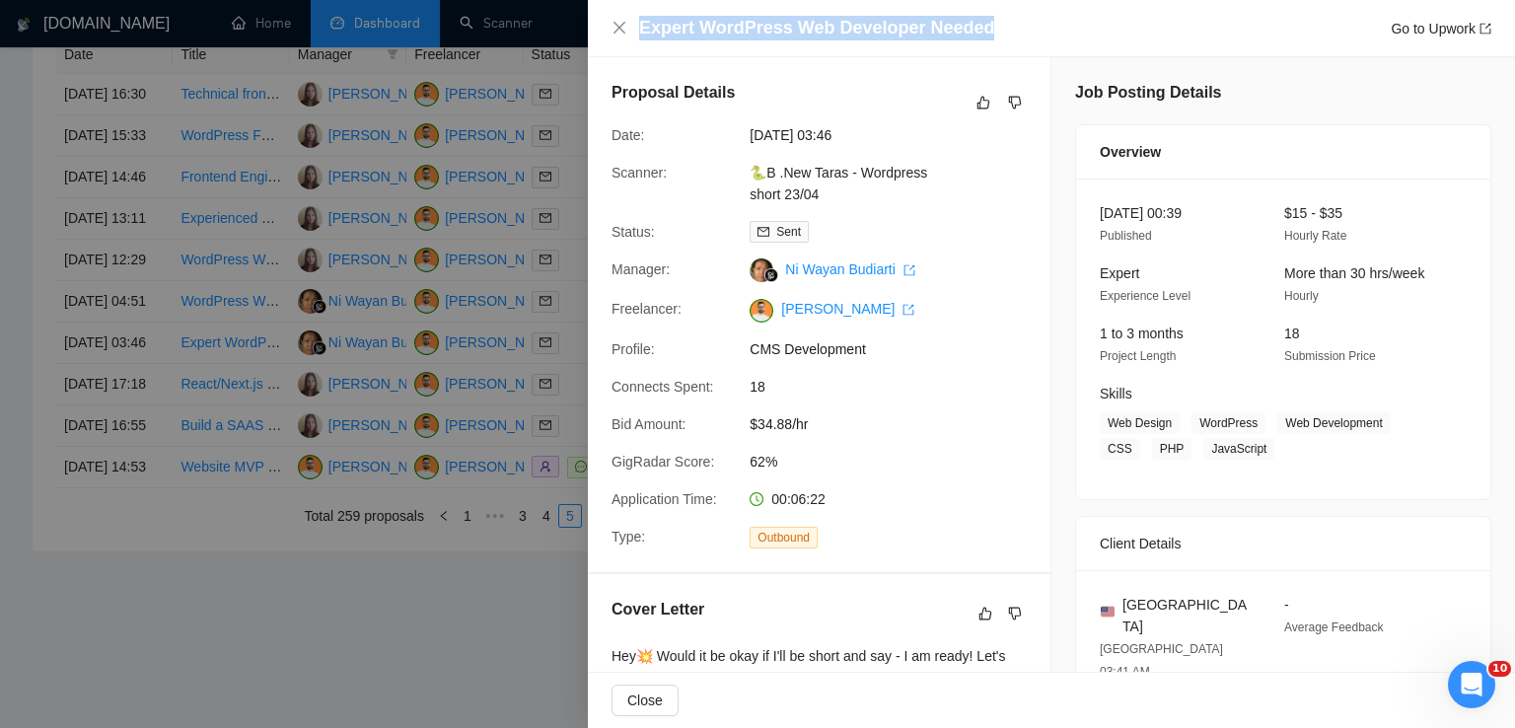
drag, startPoint x: 986, startPoint y: 24, endPoint x: 639, endPoint y: 27, distance: 347.3
click at [639, 27] on div "Expert WordPress Web Developer Needed Go to Upwork" at bounding box center [1065, 28] width 852 height 25
copy h4 "Expert WordPress Web Developer Needed"
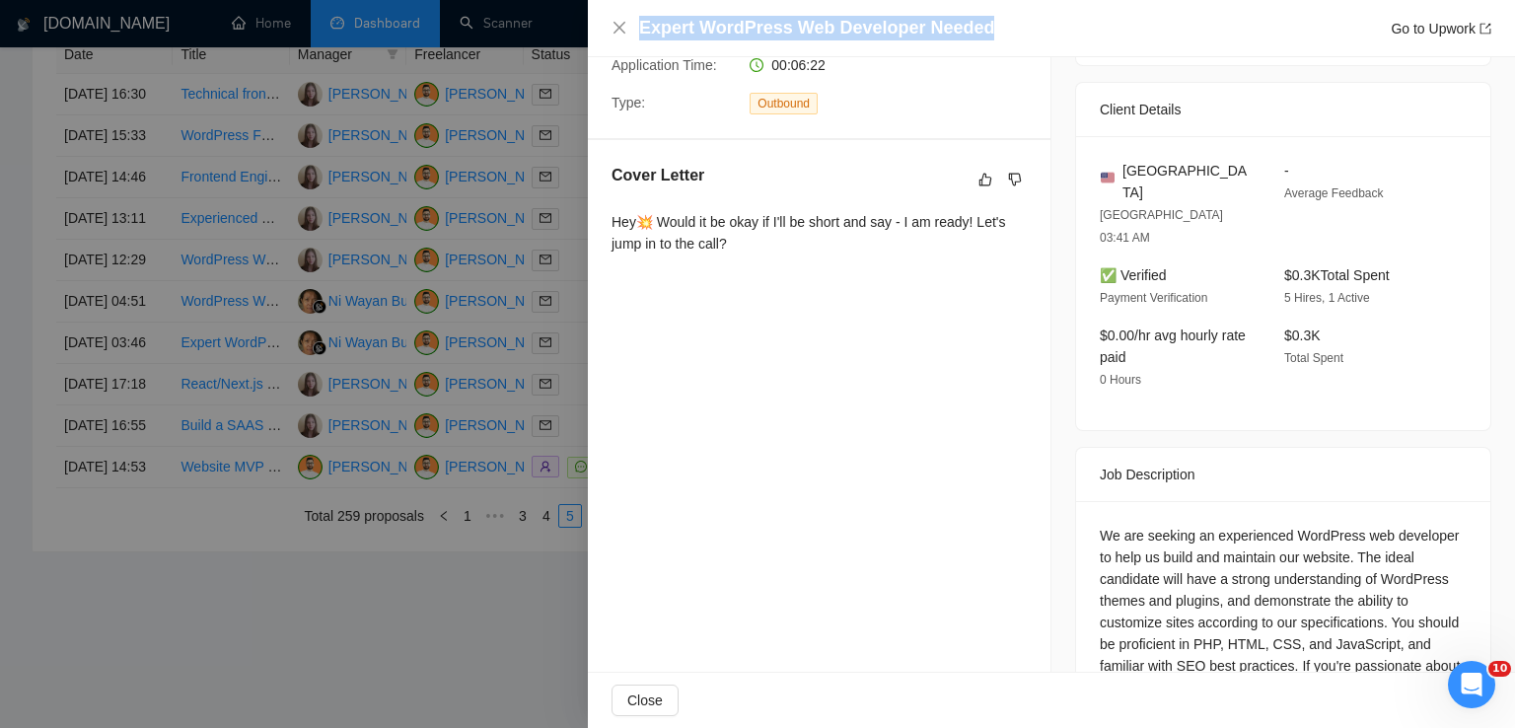
scroll to position [442, 0]
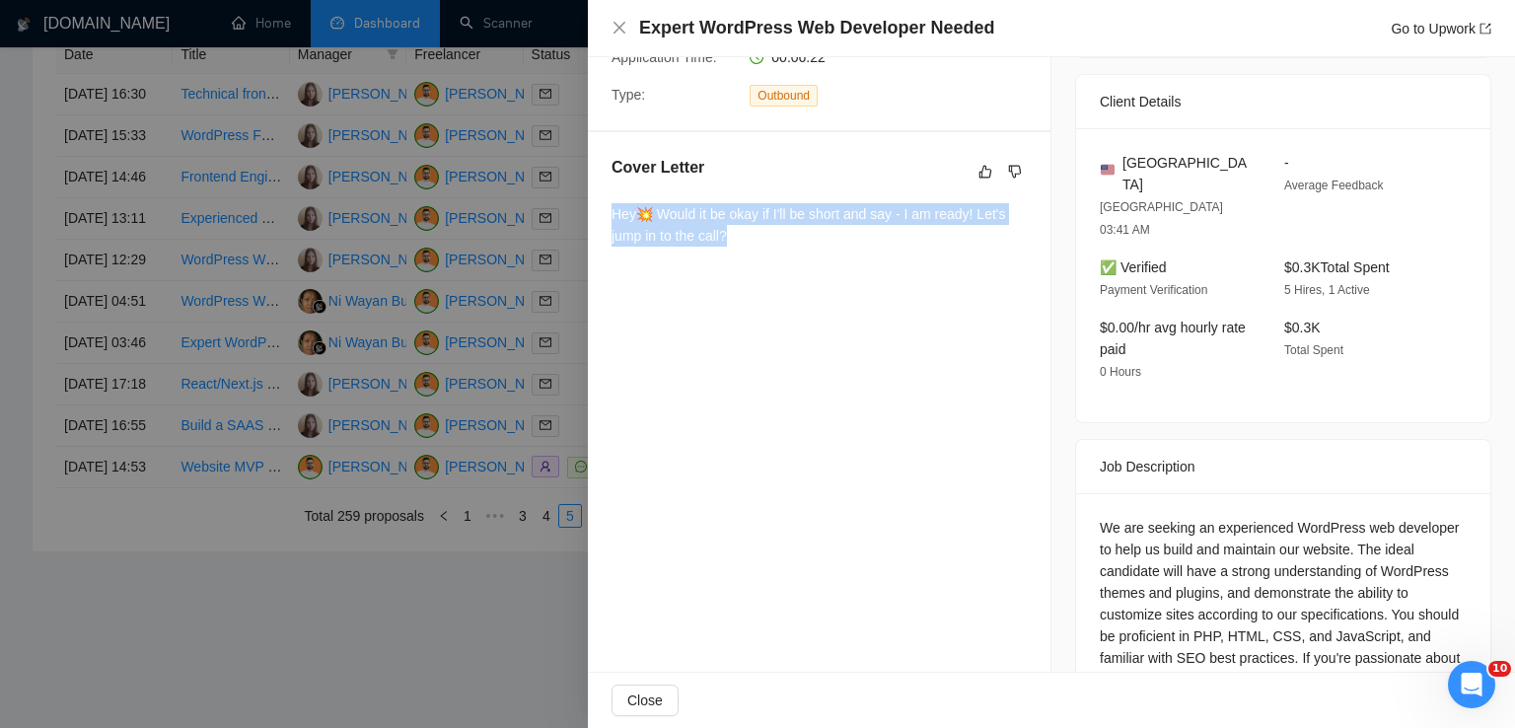
drag, startPoint x: 733, startPoint y: 234, endPoint x: 613, endPoint y: 210, distance: 122.7
click at [613, 210] on div "Hey💥 Would it be okay if I'll be short and say - I am ready! Let's jump in to t…" at bounding box center [819, 224] width 415 height 43
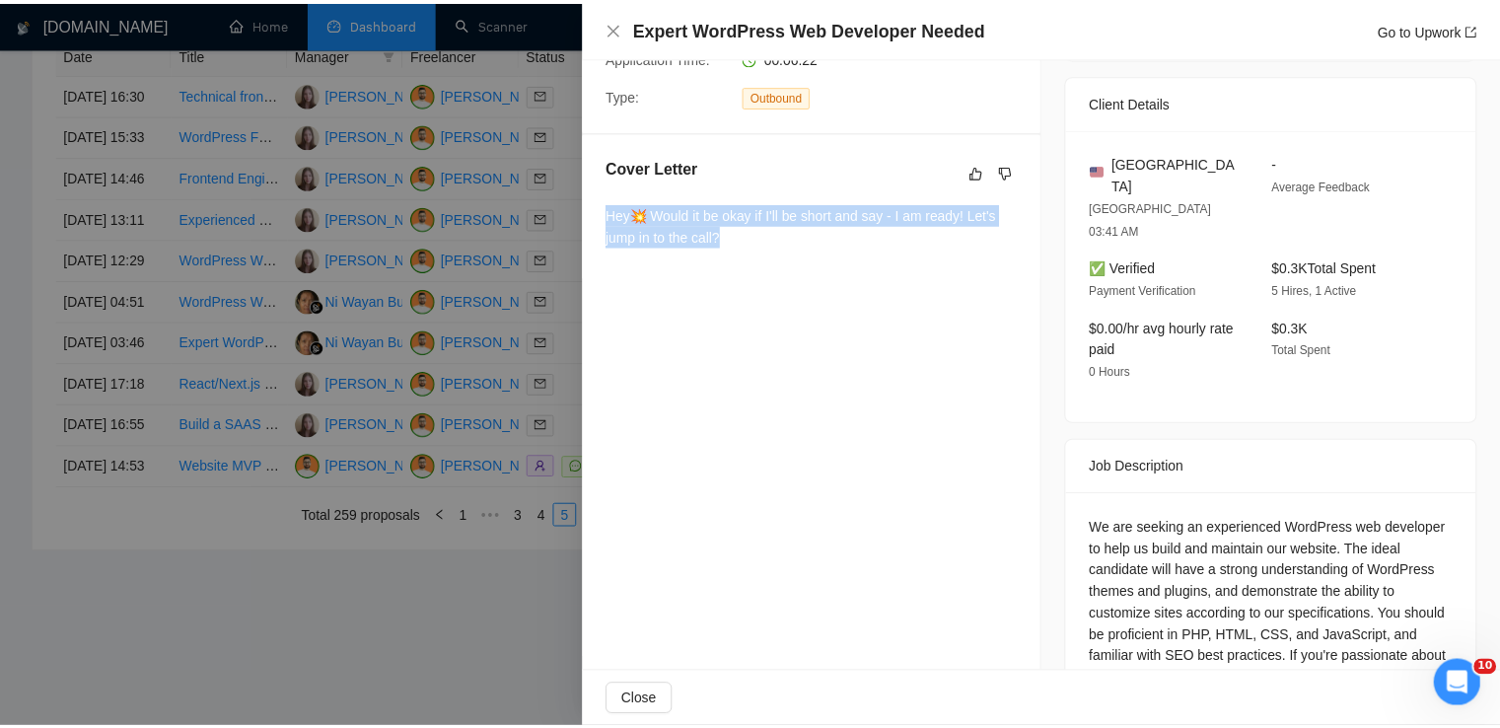
scroll to position [0, 0]
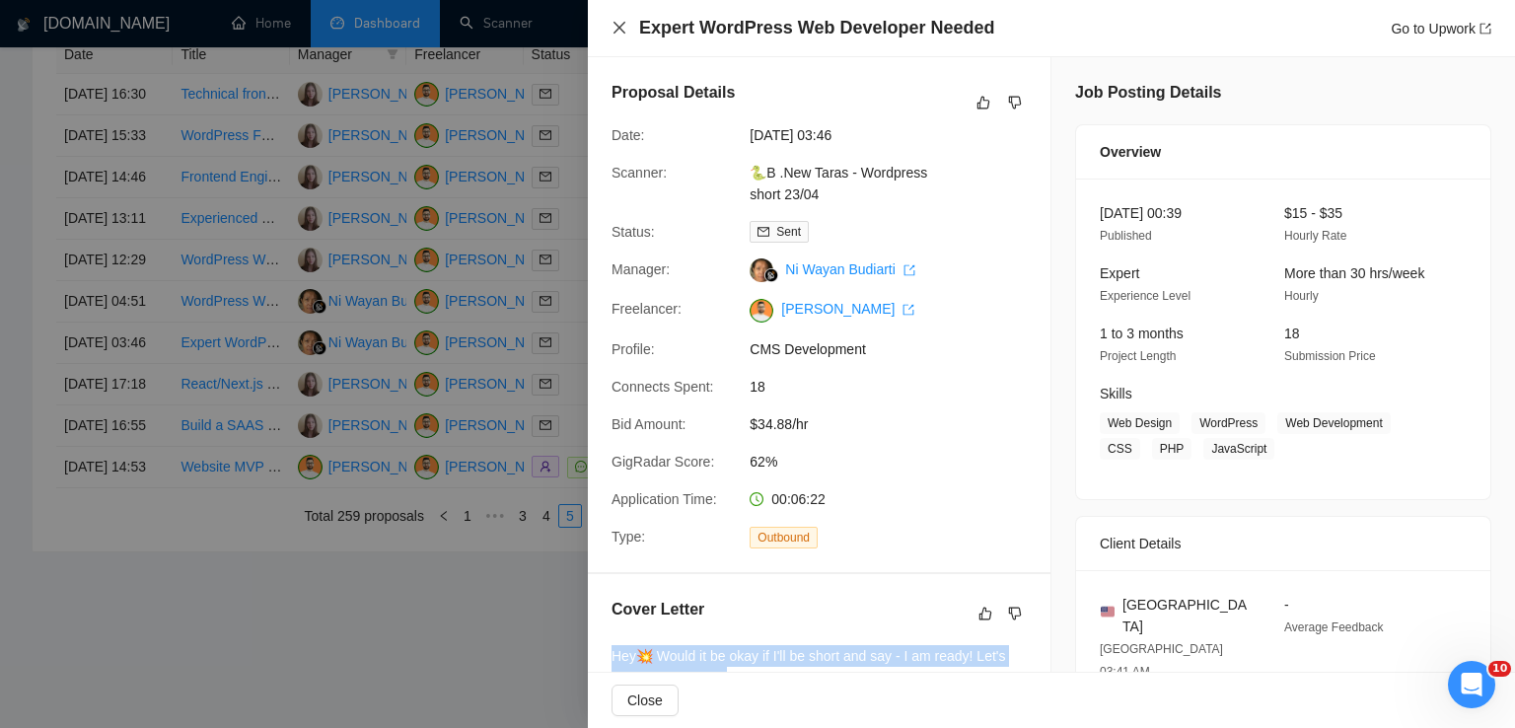
click at [625, 31] on icon "close" at bounding box center [620, 28] width 16 height 16
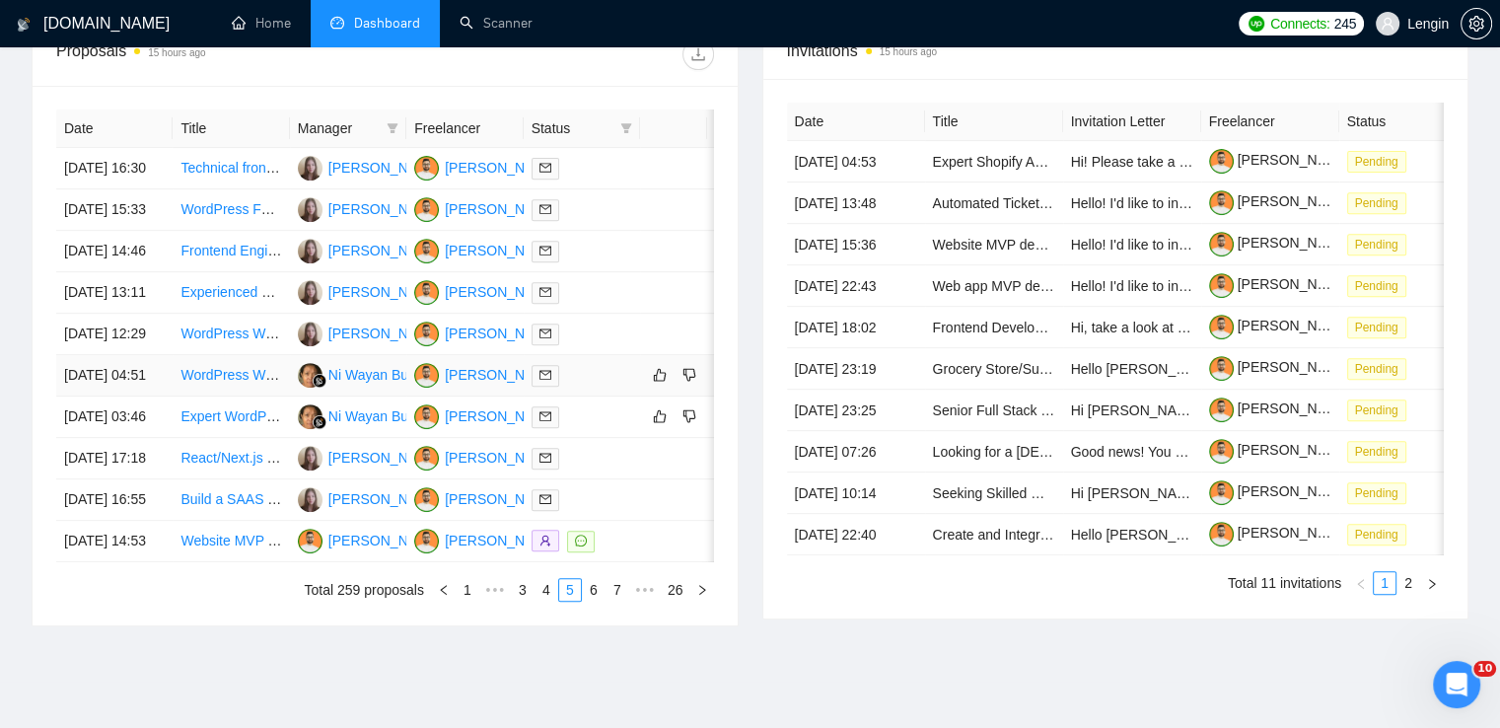
scroll to position [866, 0]
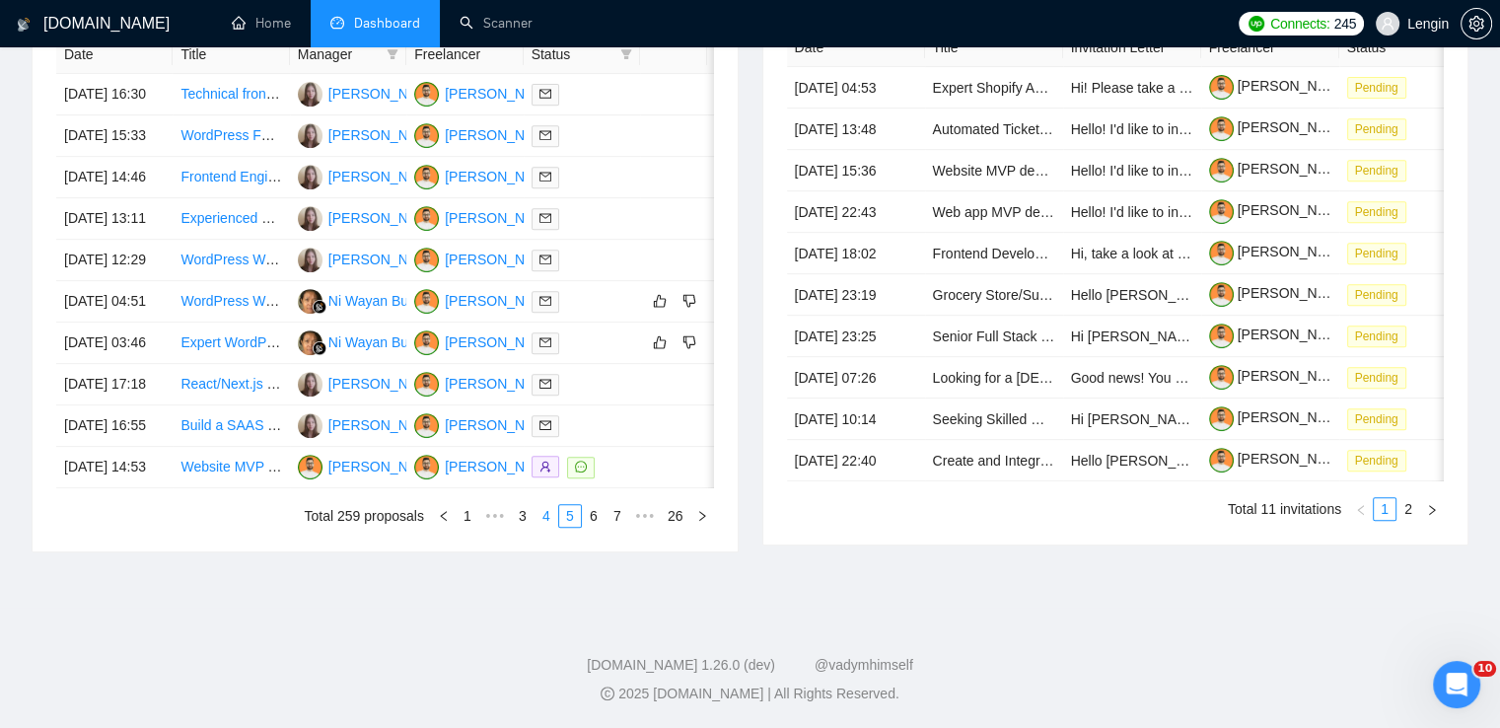
click at [548, 527] on link "4" at bounding box center [547, 516] width 22 height 22
click at [593, 527] on link "5" at bounding box center [594, 516] width 22 height 22
click at [595, 527] on link "6" at bounding box center [594, 516] width 22 height 22
click at [521, 527] on link "4" at bounding box center [523, 516] width 22 height 22
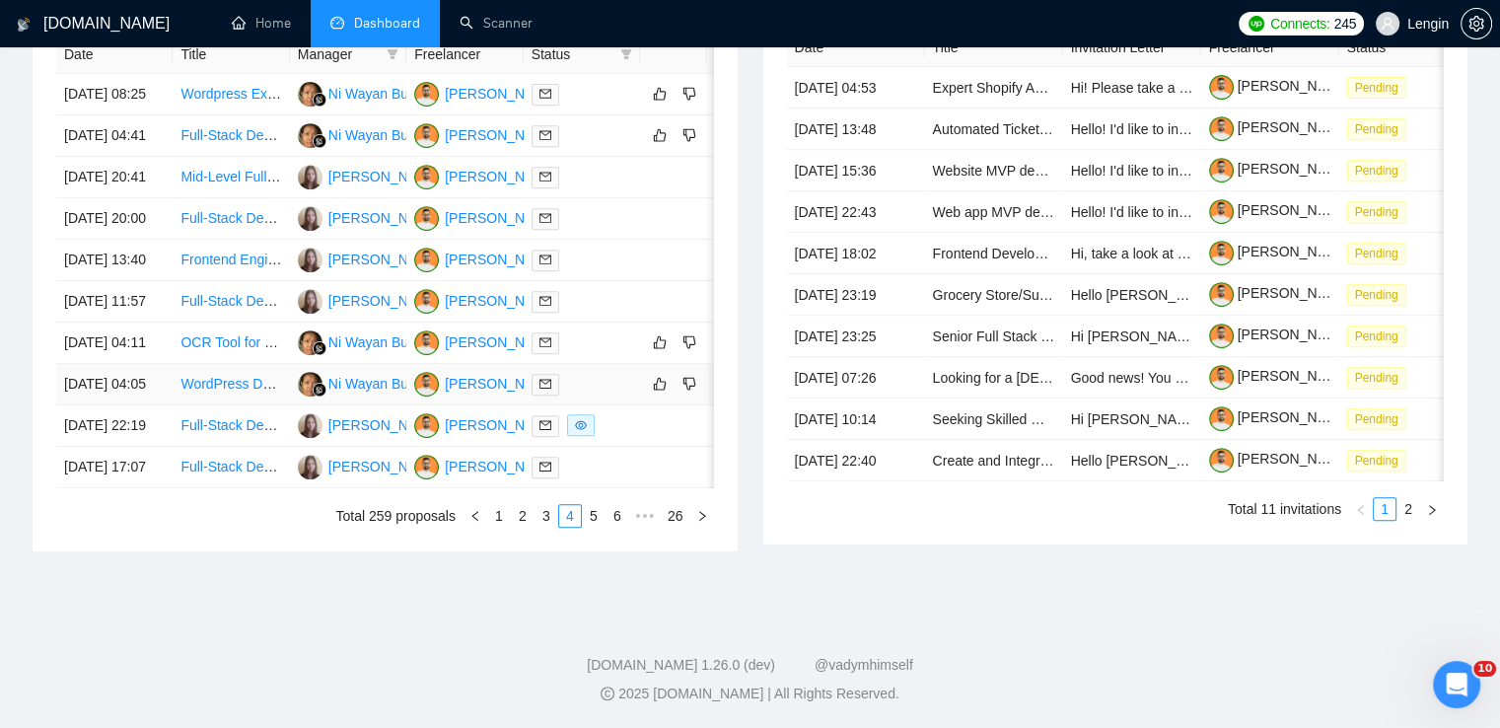
click at [199, 405] on td "WordPress Developer for Healthcare EHR Integration" at bounding box center [231, 384] width 116 height 41
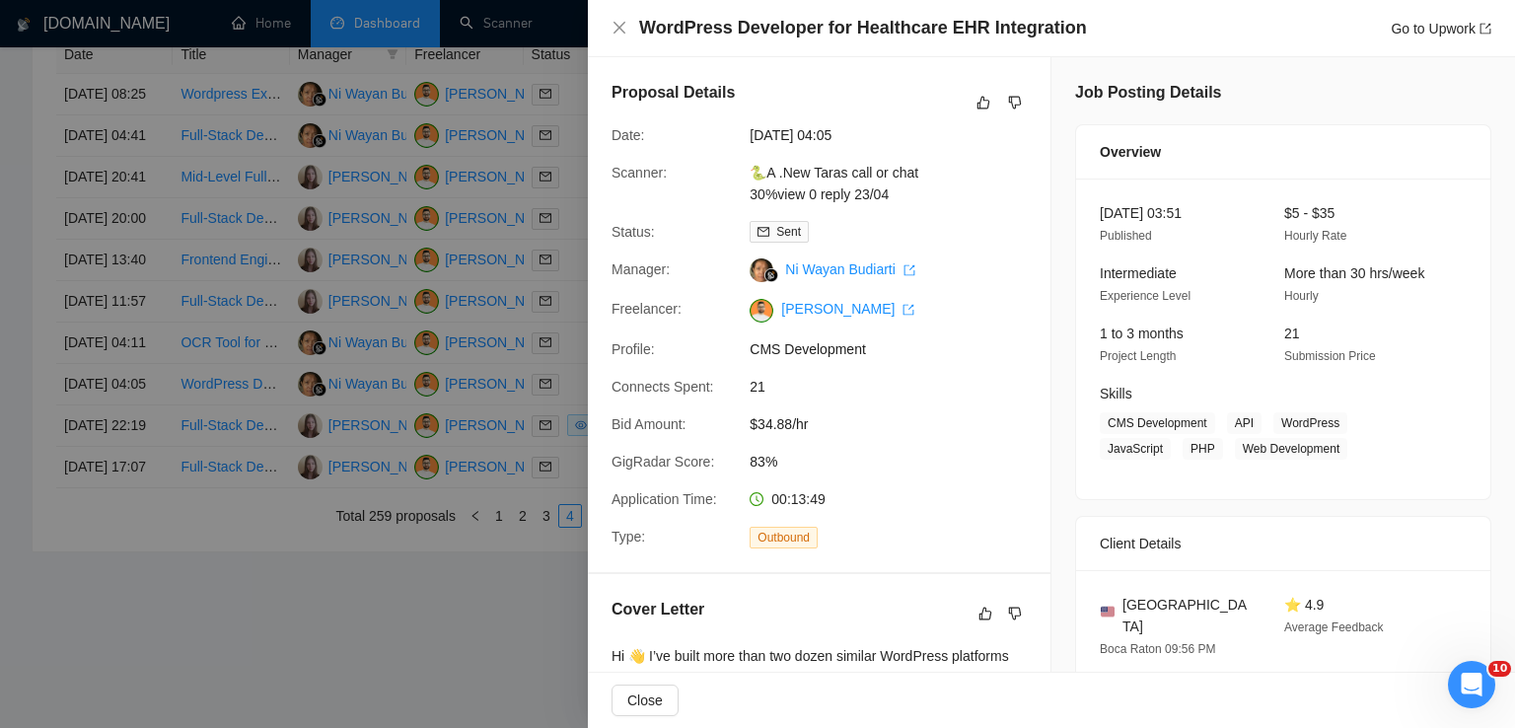
click at [620, 17] on div "WordPress Developer for Healthcare EHR Integration Go to Upwork" at bounding box center [1052, 28] width 880 height 25
click at [621, 28] on icon "close" at bounding box center [620, 28] width 12 height 12
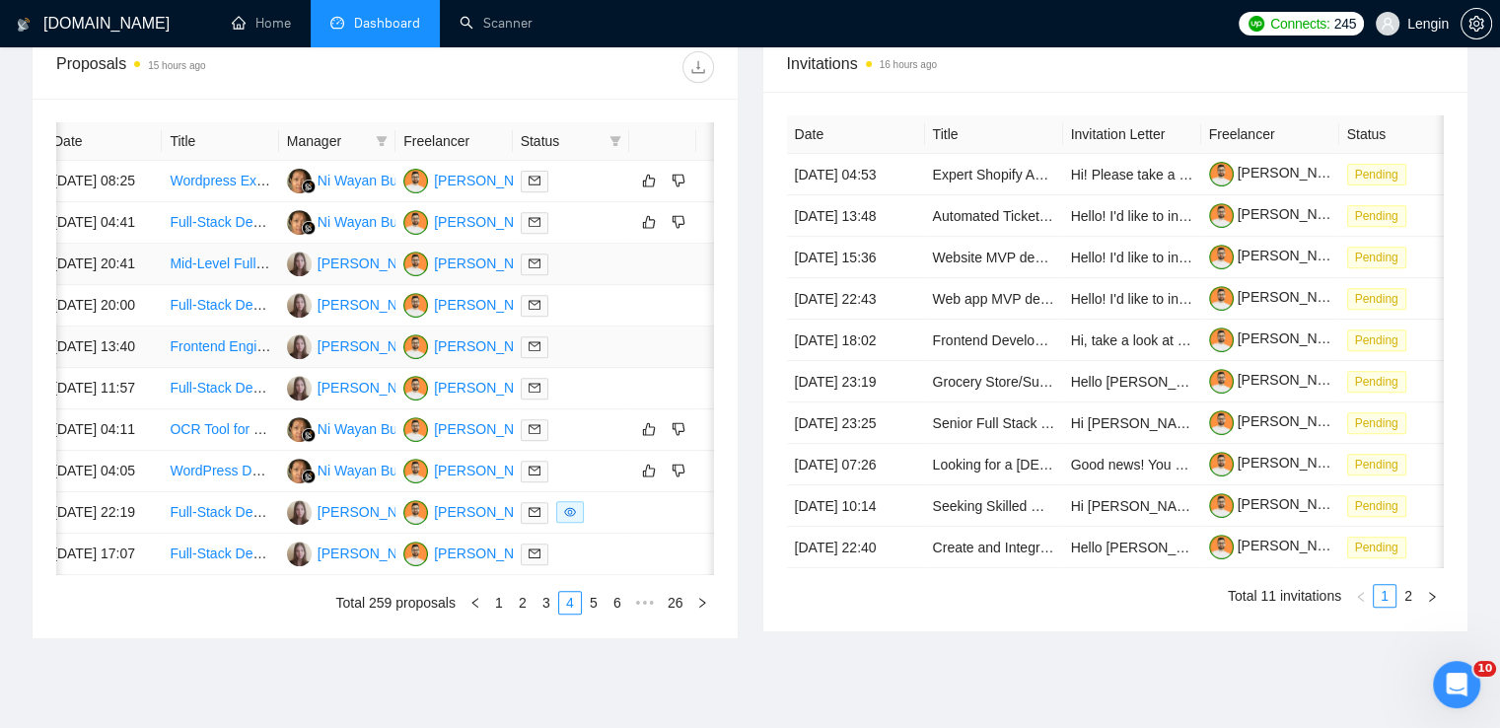
scroll to position [0, 0]
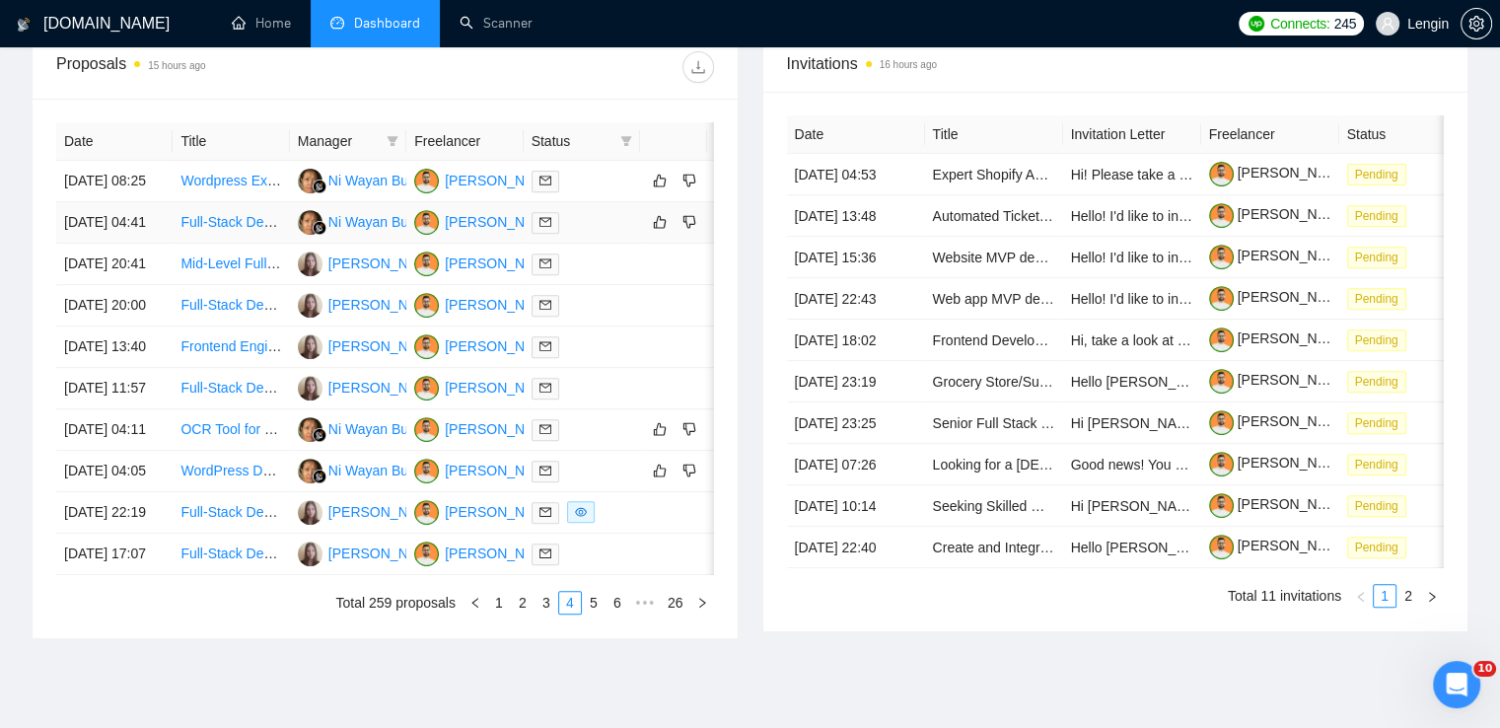
click at [235, 244] on td "Full-Stack Developer (React, FastAPI, Auth0, API Integrations)" at bounding box center [231, 222] width 116 height 41
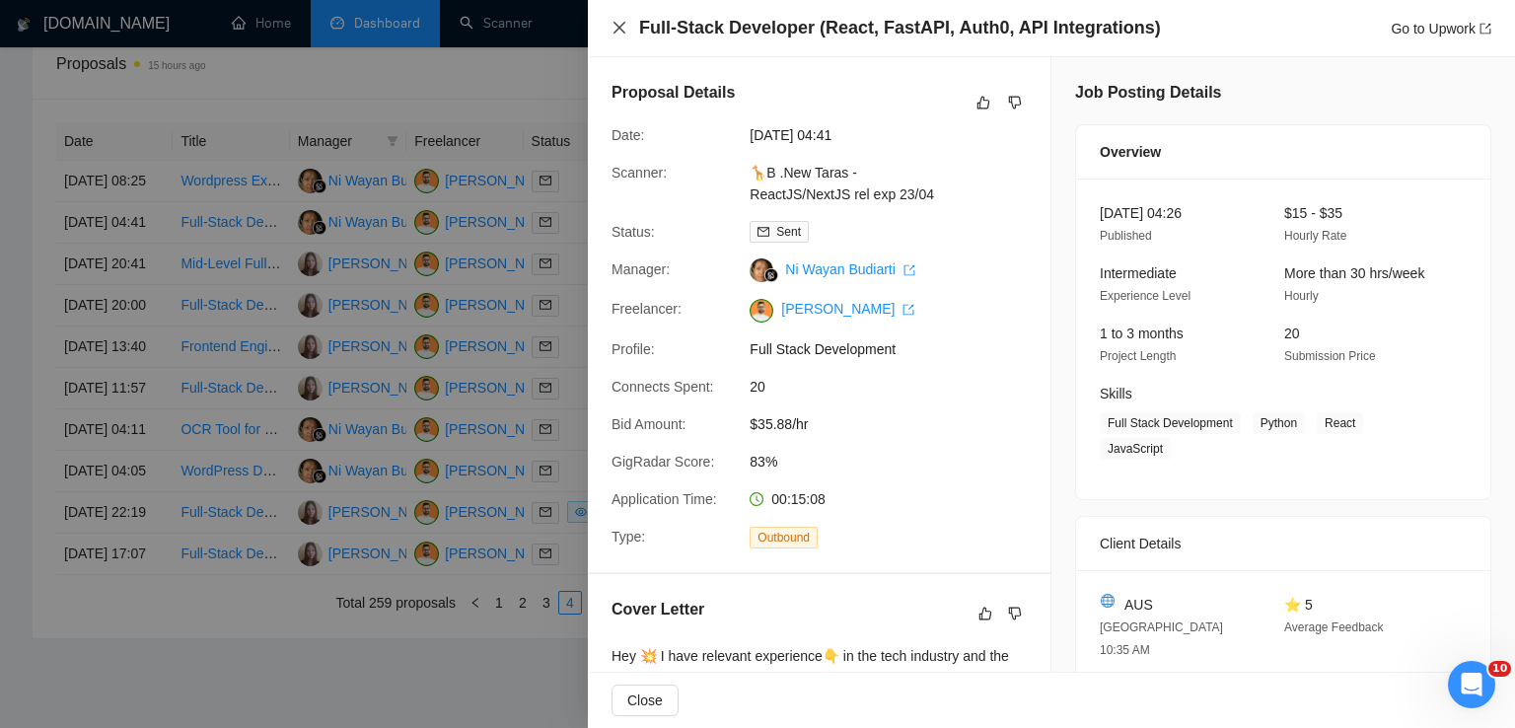
click at [618, 33] on icon "close" at bounding box center [620, 28] width 16 height 16
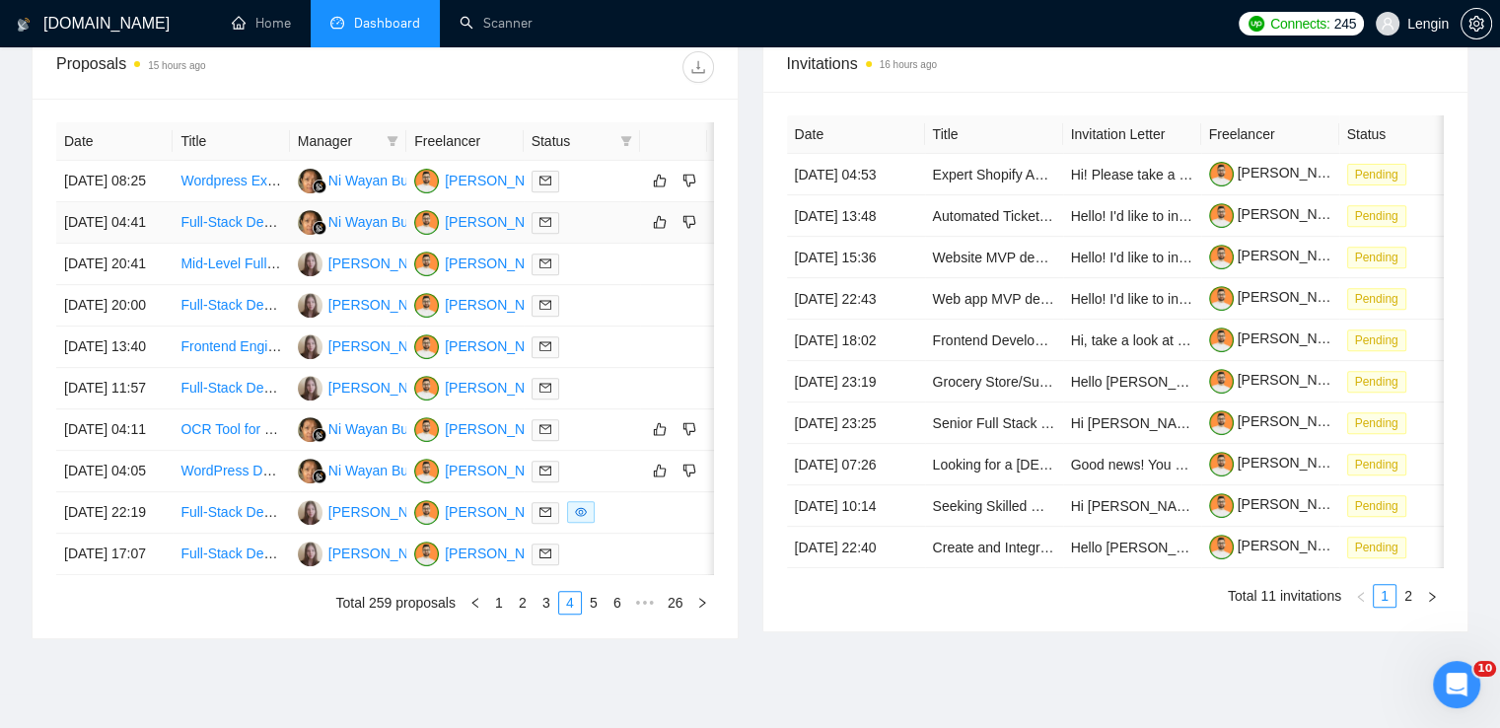
click at [228, 244] on td "Full-Stack Developer (React, FastAPI, Auth0, API Integrations)" at bounding box center [231, 222] width 116 height 41
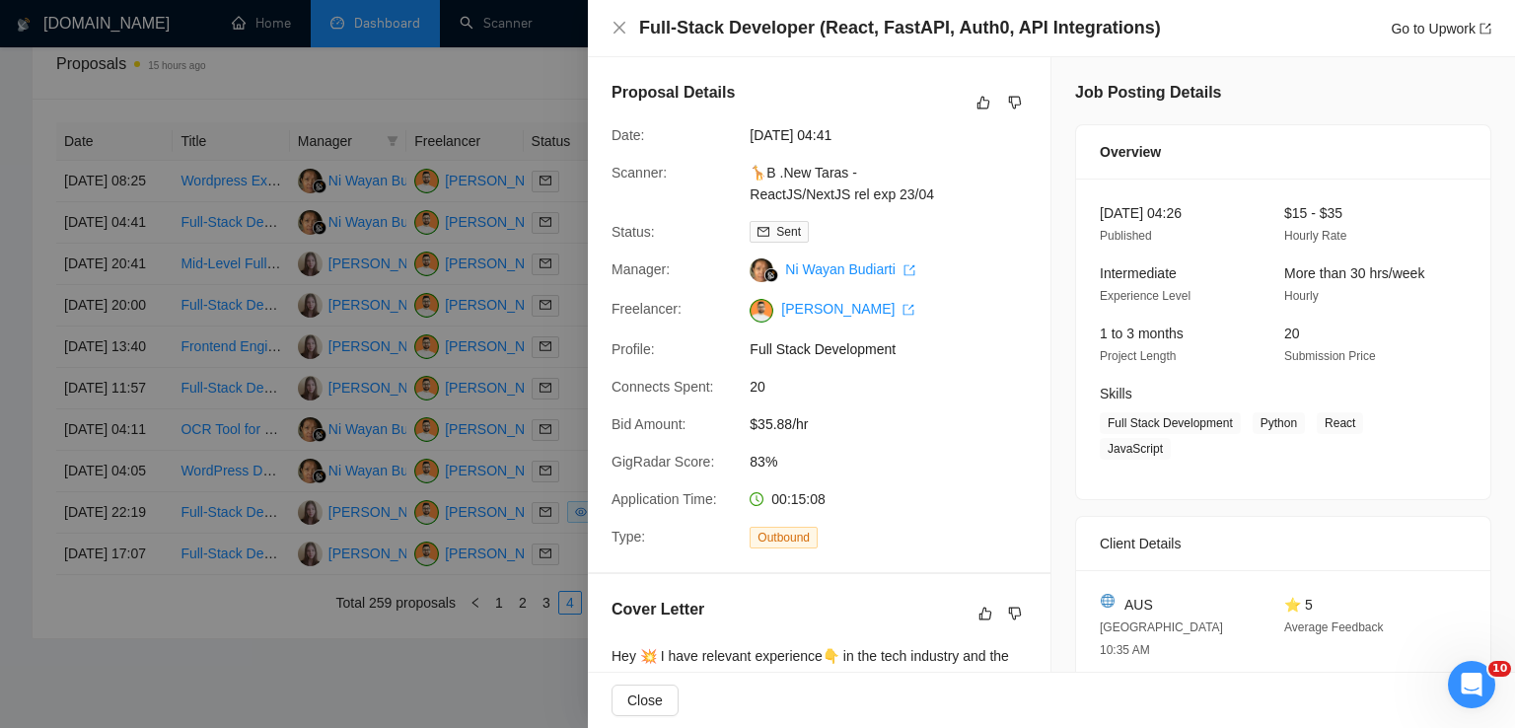
click at [610, 31] on div "Full-Stack Developer (React, FastAPI, Auth0, API Integrations) Go to Upwork" at bounding box center [1051, 28] width 927 height 57
click at [625, 26] on icon "close" at bounding box center [620, 28] width 16 height 16
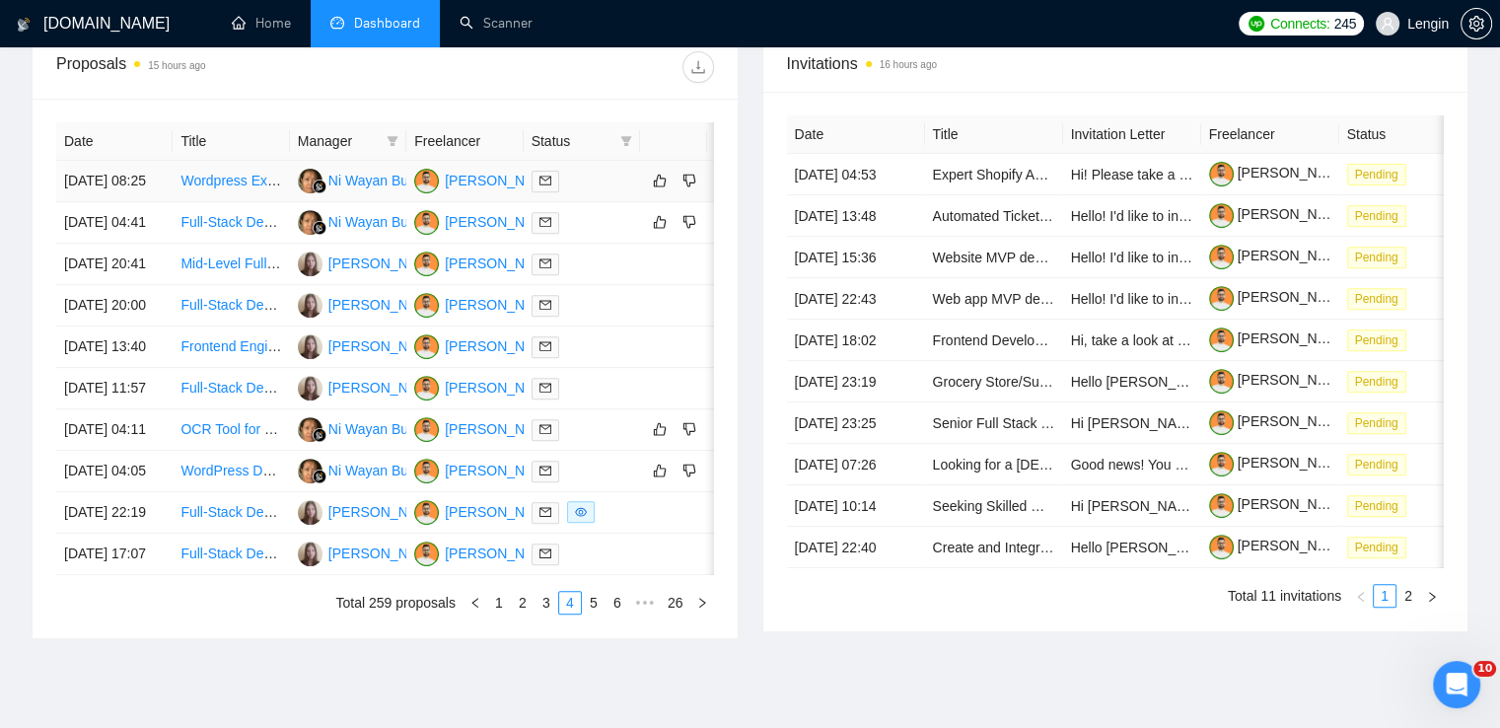
click at [247, 202] on td "Wordpress Expert to fix form in the contact page" at bounding box center [231, 181] width 116 height 41
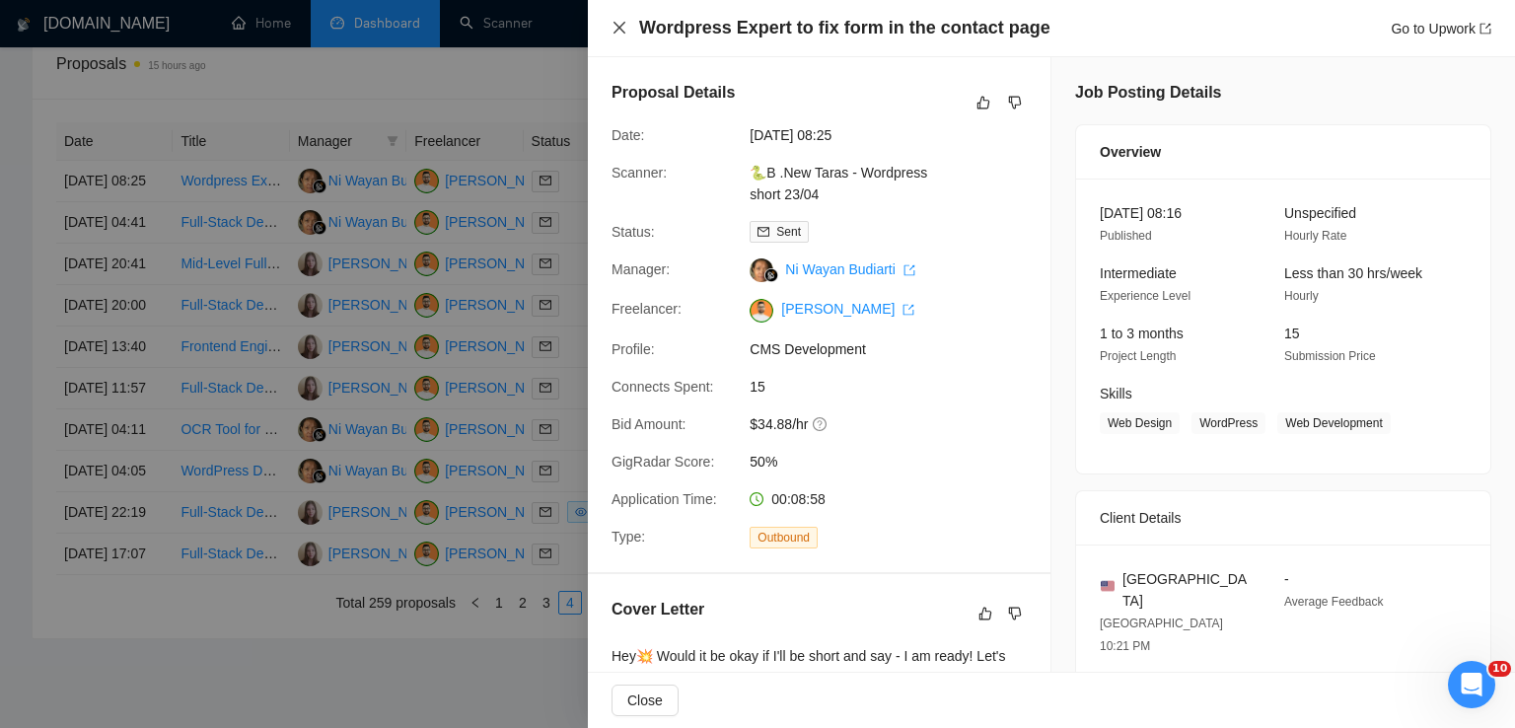
click at [615, 28] on icon "close" at bounding box center [620, 28] width 16 height 16
